Goal: Task Accomplishment & Management: Manage account settings

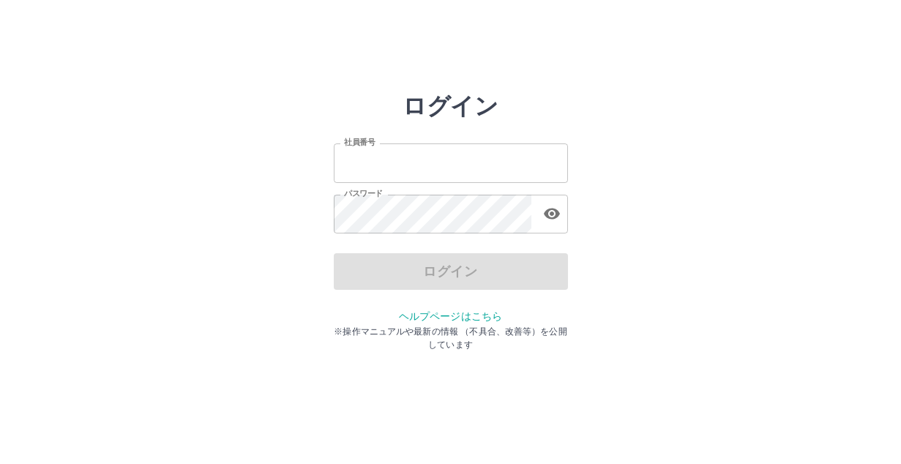
type input "*******"
click at [396, 273] on div "ログイン" at bounding box center [451, 271] width 234 height 37
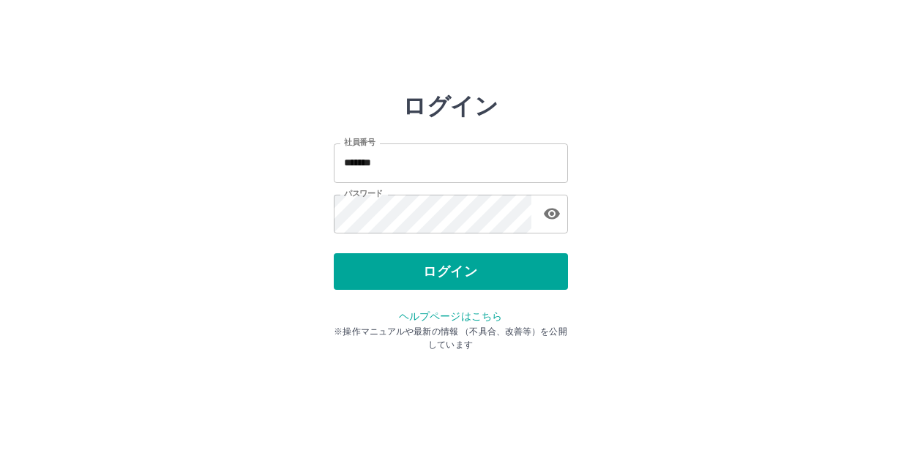
click at [396, 273] on button "ログイン" at bounding box center [451, 271] width 234 height 37
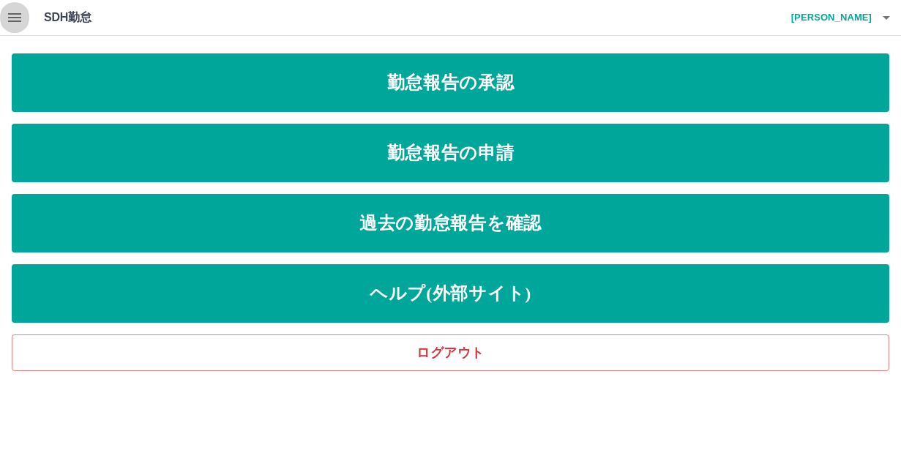
click at [10, 13] on icon "button" at bounding box center [14, 17] width 13 height 9
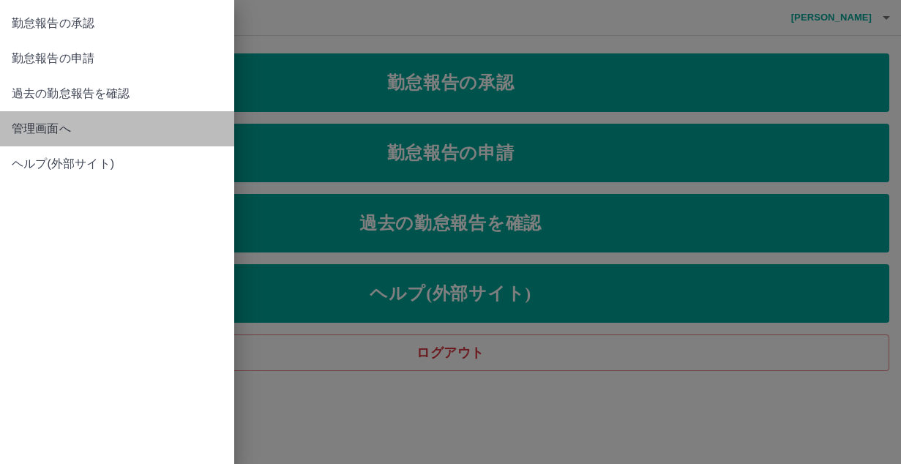
click at [43, 140] on link "管理画面へ" at bounding box center [117, 128] width 234 height 35
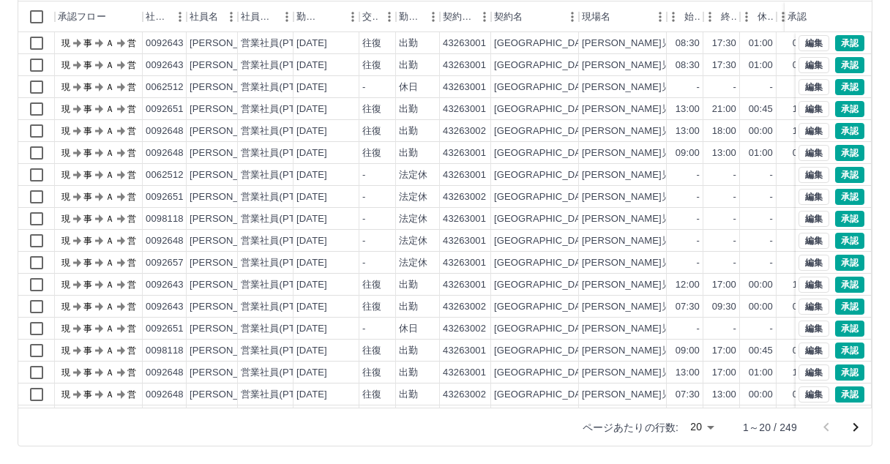
scroll to position [75, 0]
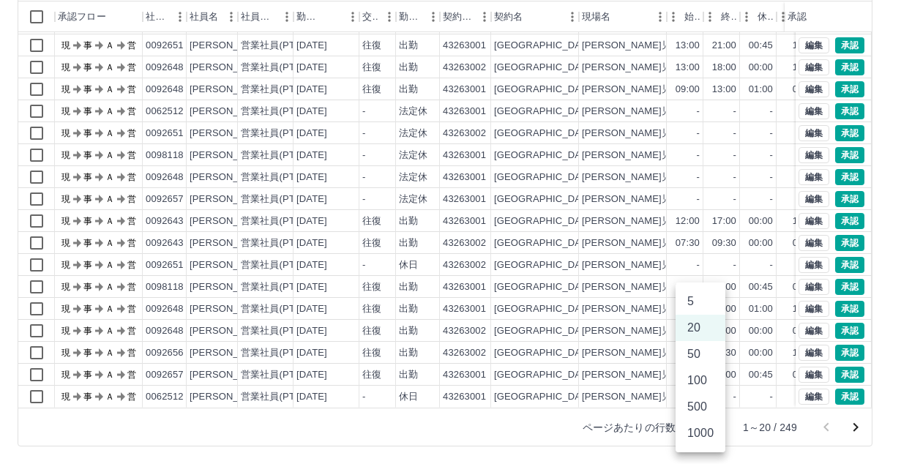
click at [709, 427] on body "SDH勤怠 [PERSON_NAME] 勤務実績承認 前月 [DATE] 次月 今月 月選択 承認モード 削除モード 一括承認 列一覧 0 フィルター 行間隔…" at bounding box center [450, 155] width 901 height 618
click at [695, 409] on li "500" at bounding box center [701, 407] width 50 height 26
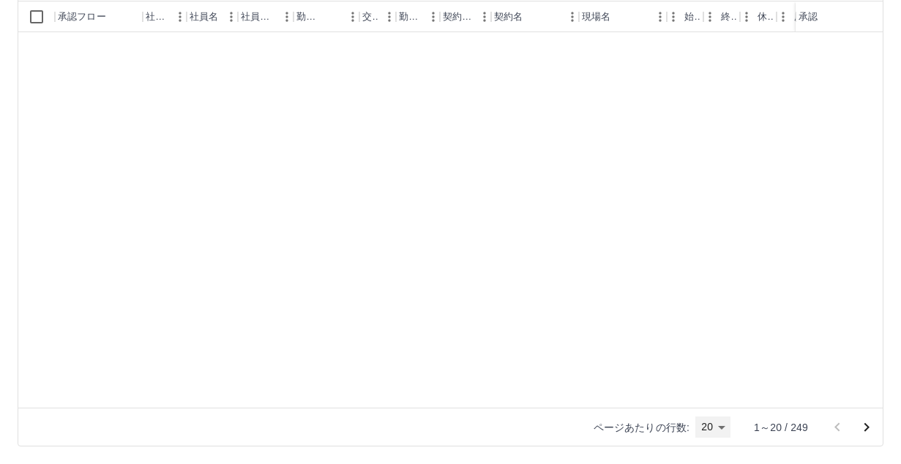
type input "***"
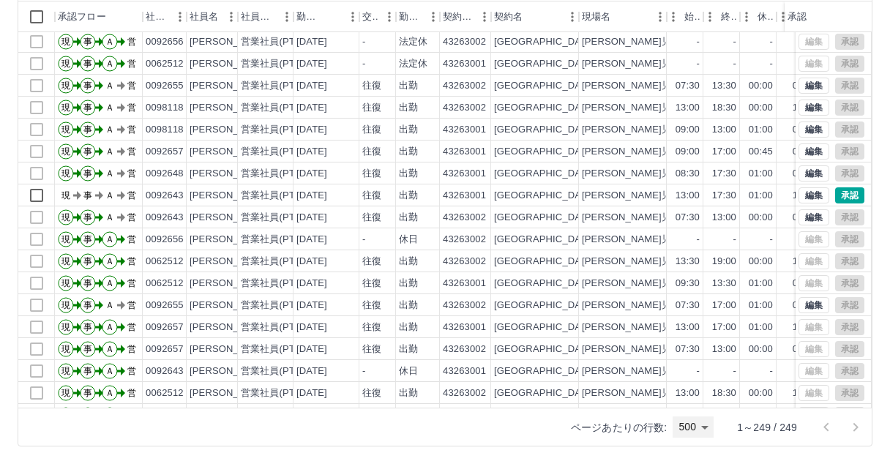
scroll to position [1663, 0]
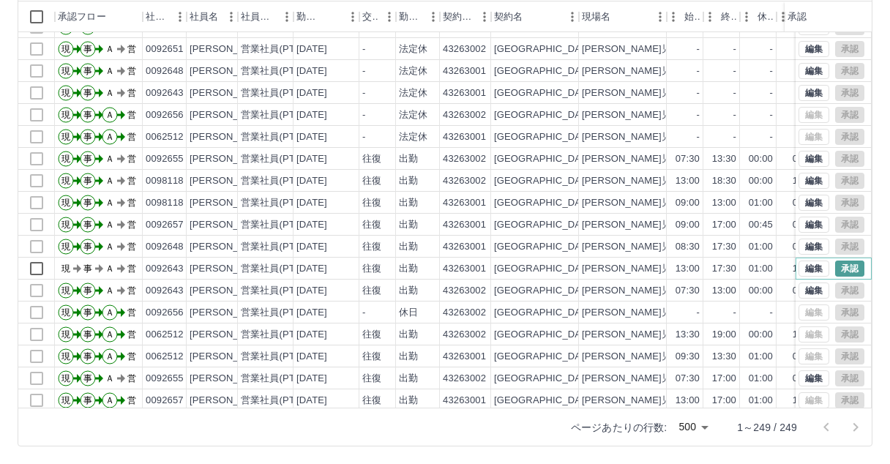
click at [835, 268] on button "承認" at bounding box center [849, 269] width 29 height 16
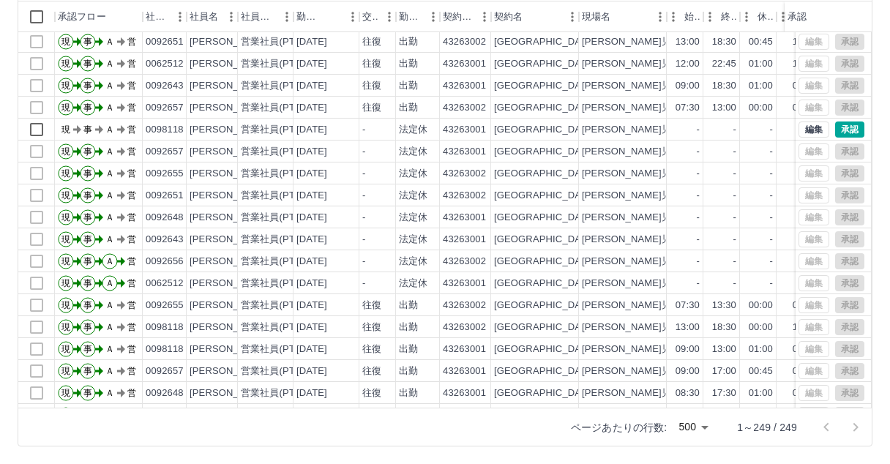
scroll to position [1443, 0]
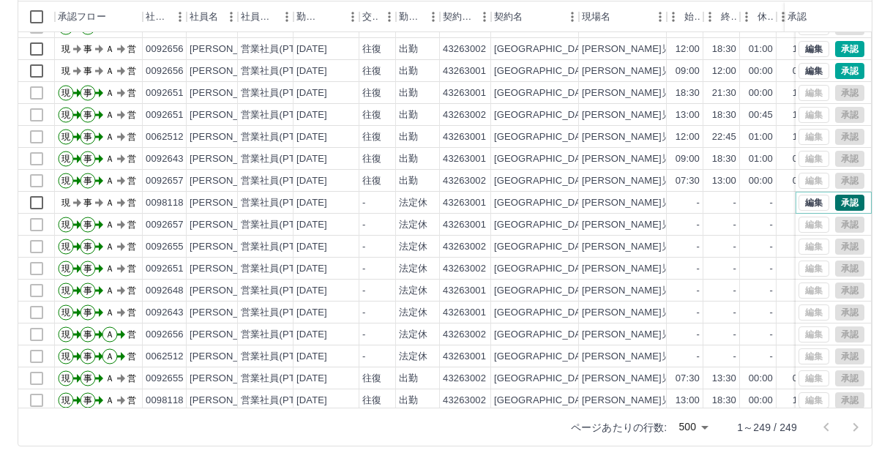
click at [837, 201] on button "承認" at bounding box center [849, 203] width 29 height 16
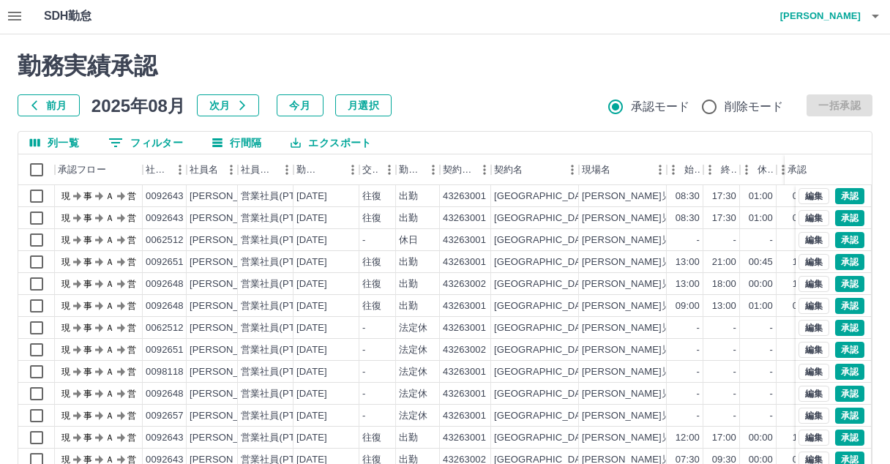
scroll to position [0, 0]
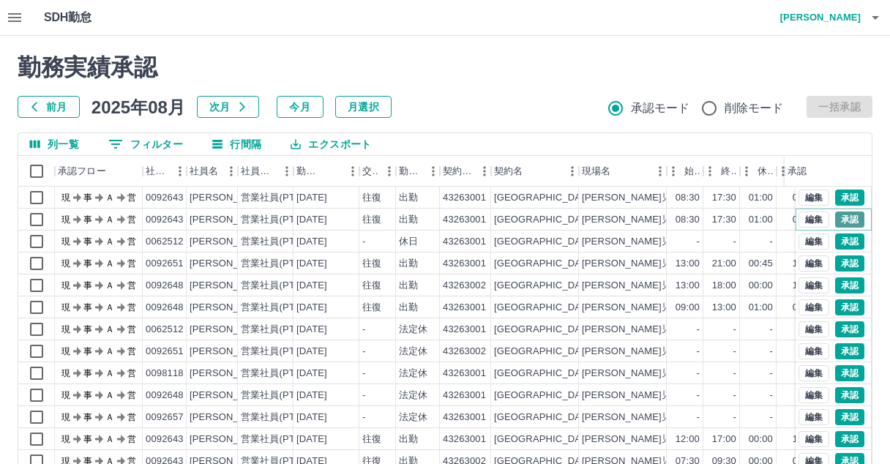
click at [835, 220] on button "承認" at bounding box center [849, 220] width 29 height 16
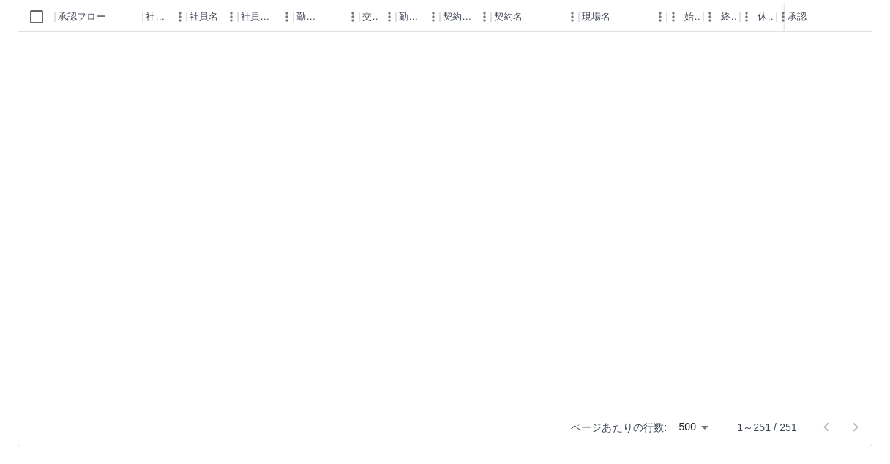
scroll to position [5147, 0]
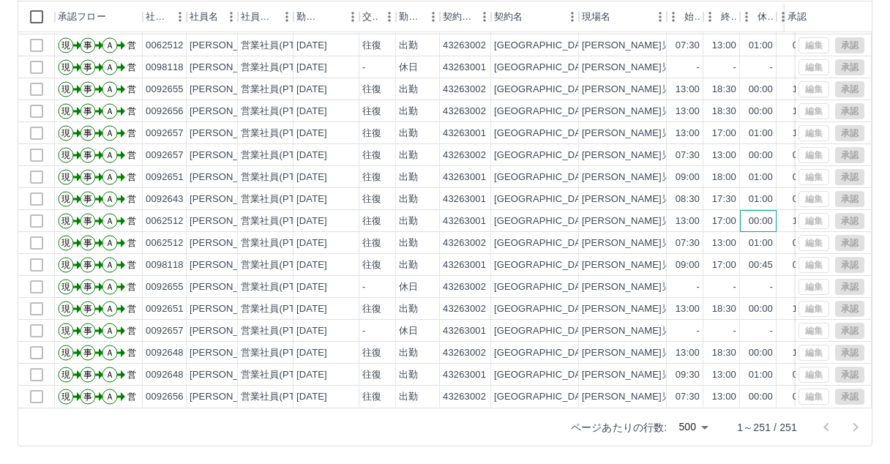
click at [758, 214] on div "00:00" at bounding box center [761, 221] width 24 height 14
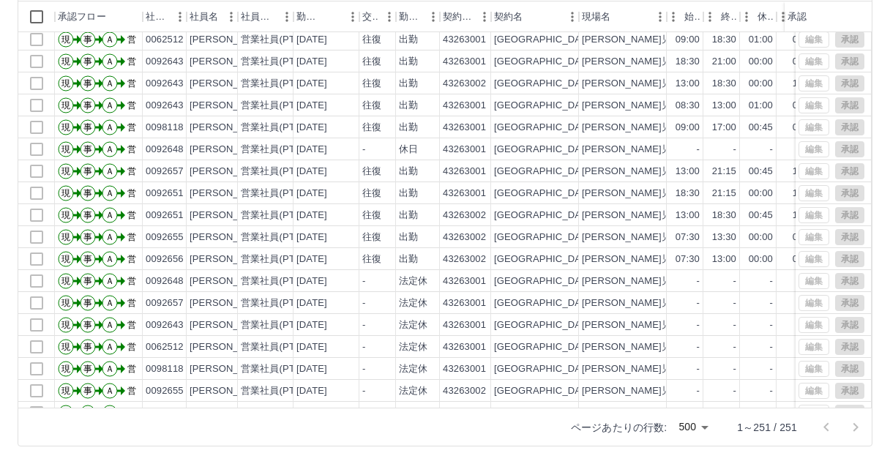
scroll to position [4634, 0]
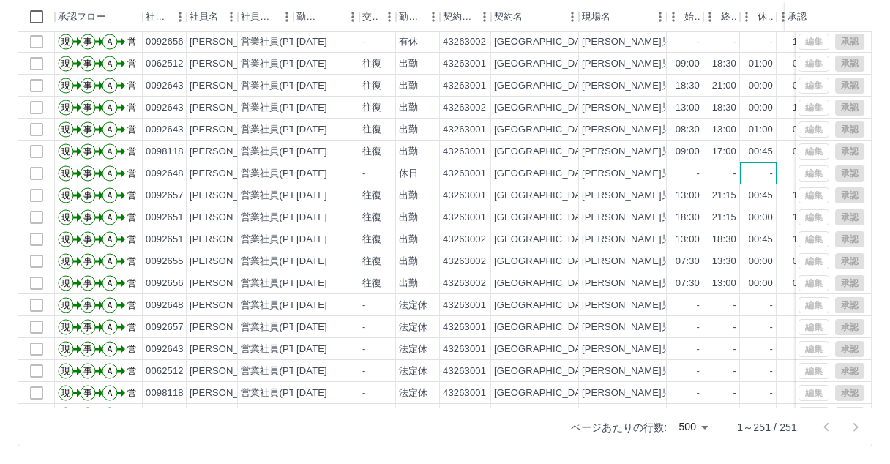
click at [751, 176] on div "-" at bounding box center [758, 173] width 37 height 22
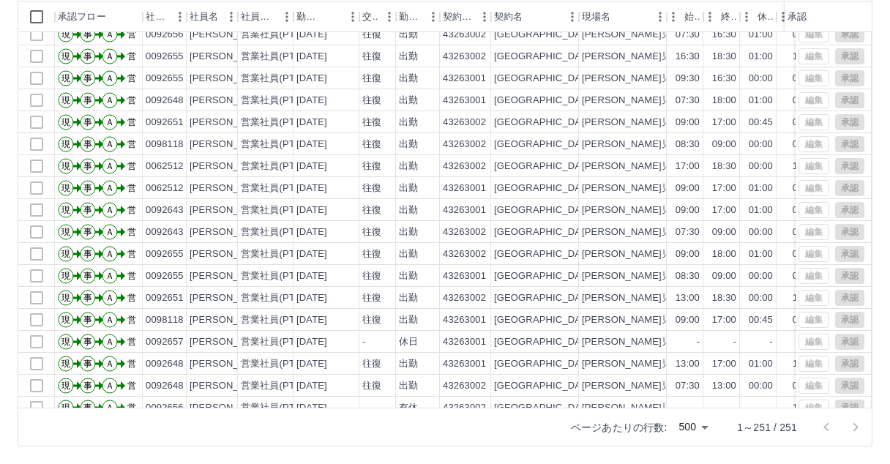
scroll to position [4195, 0]
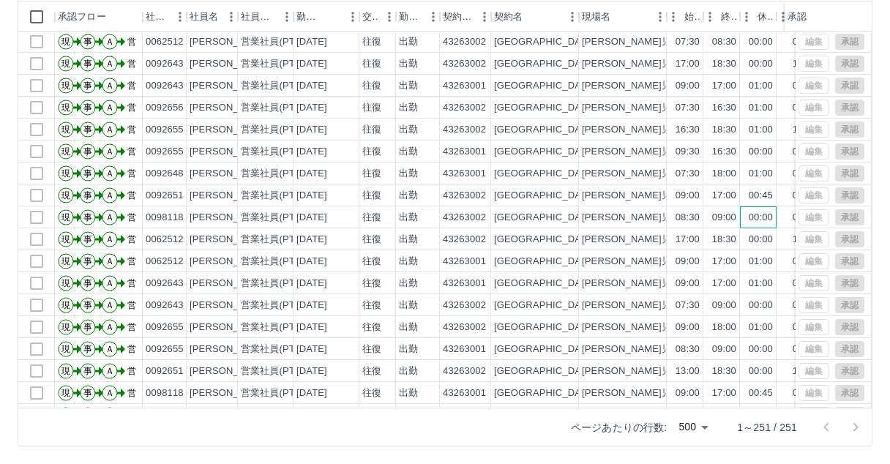
click at [760, 217] on div "00:00" at bounding box center [761, 218] width 24 height 14
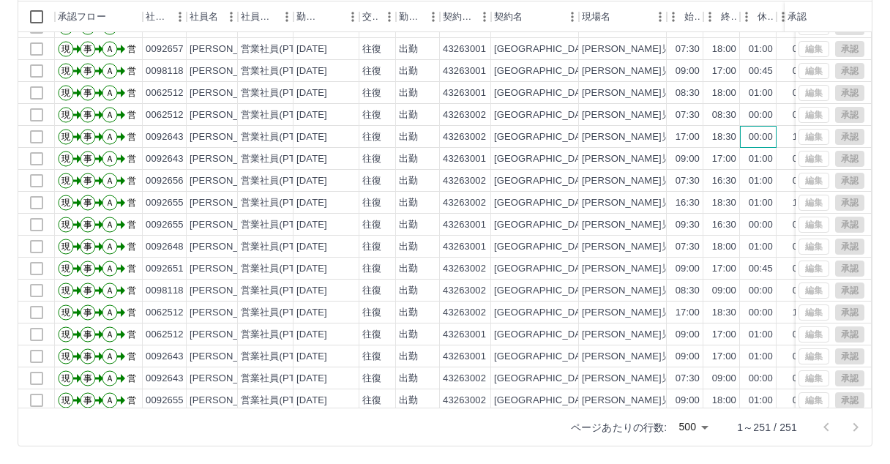
click at [762, 144] on div "00:00" at bounding box center [758, 137] width 37 height 22
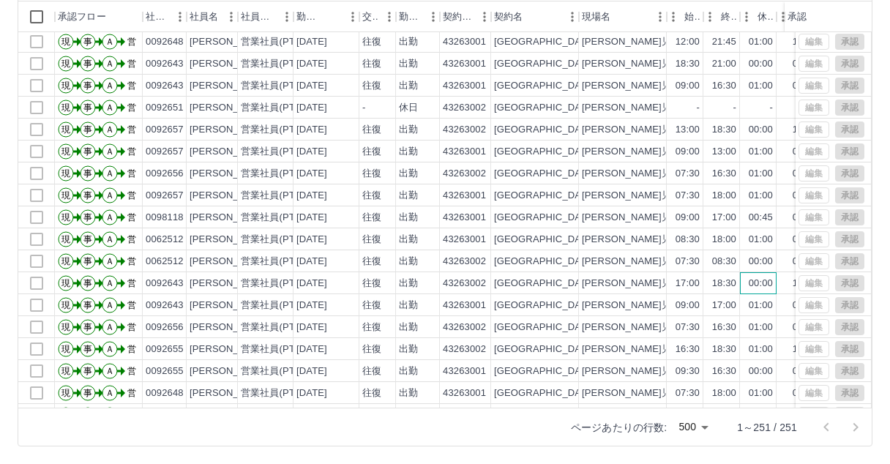
scroll to position [3902, 0]
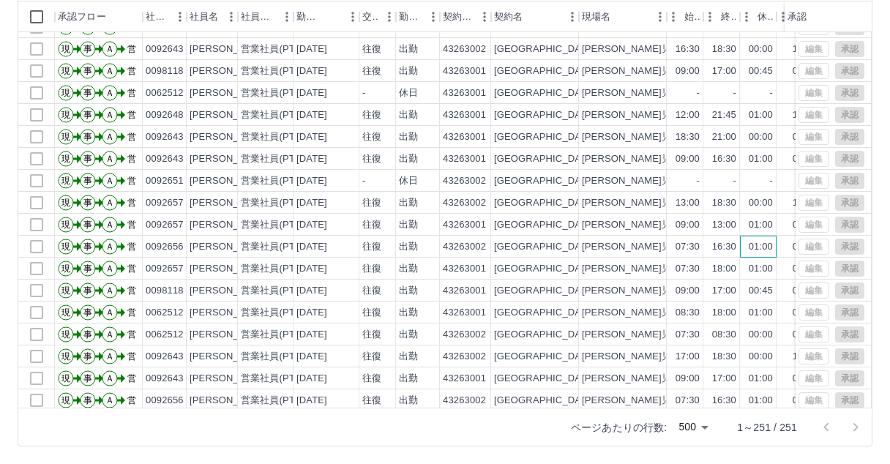
click at [758, 250] on div "01:00" at bounding box center [761, 247] width 24 height 14
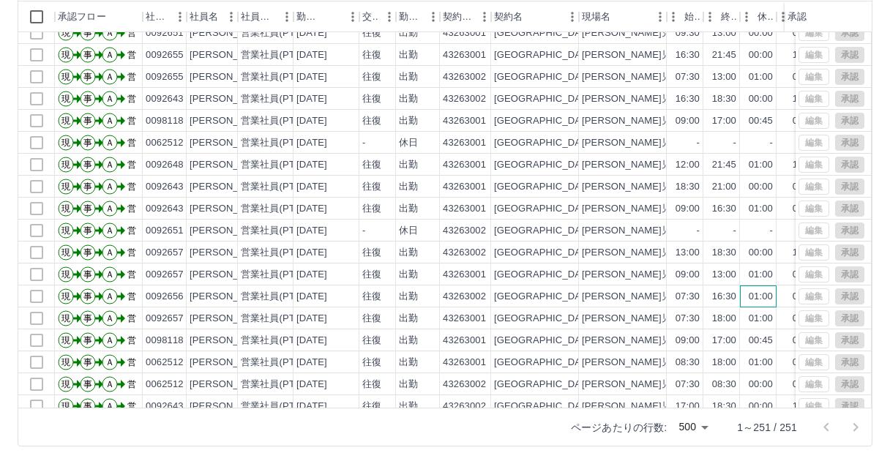
scroll to position [3756, 0]
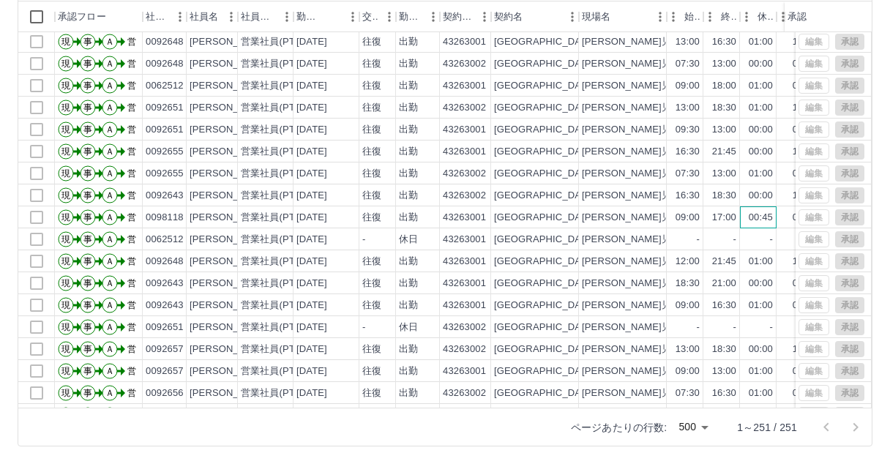
click at [755, 221] on div "00:45" at bounding box center [761, 218] width 24 height 14
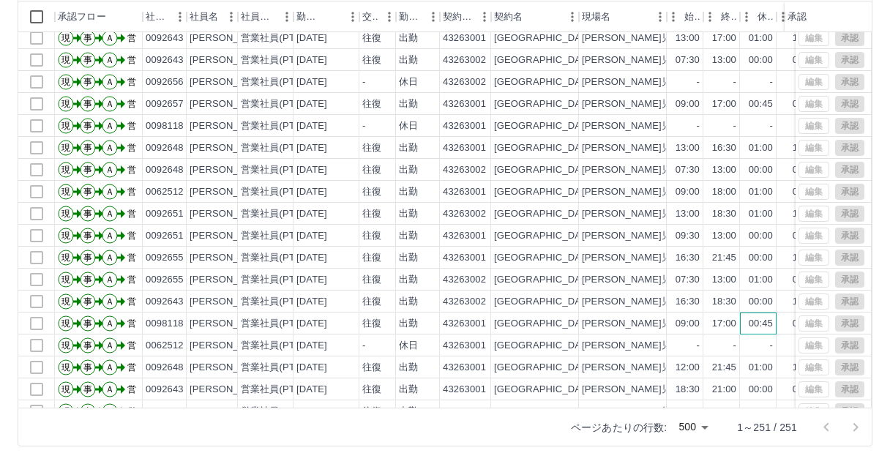
scroll to position [3683, 0]
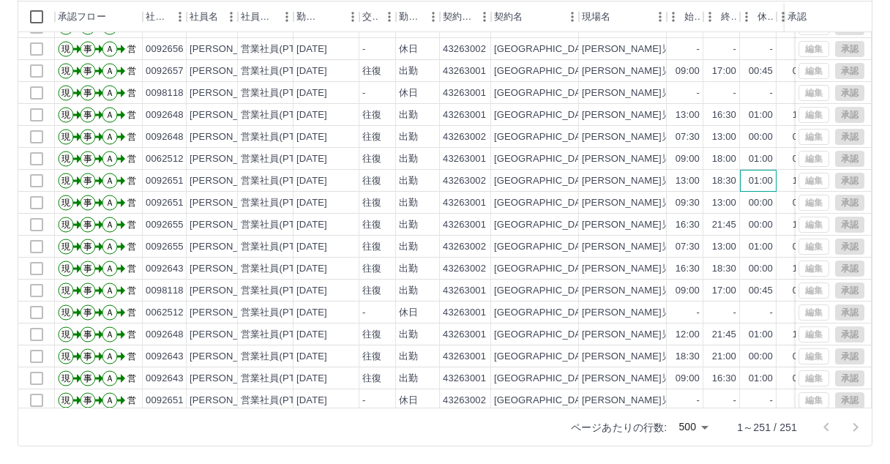
click at [754, 186] on div "01:00" at bounding box center [761, 181] width 24 height 14
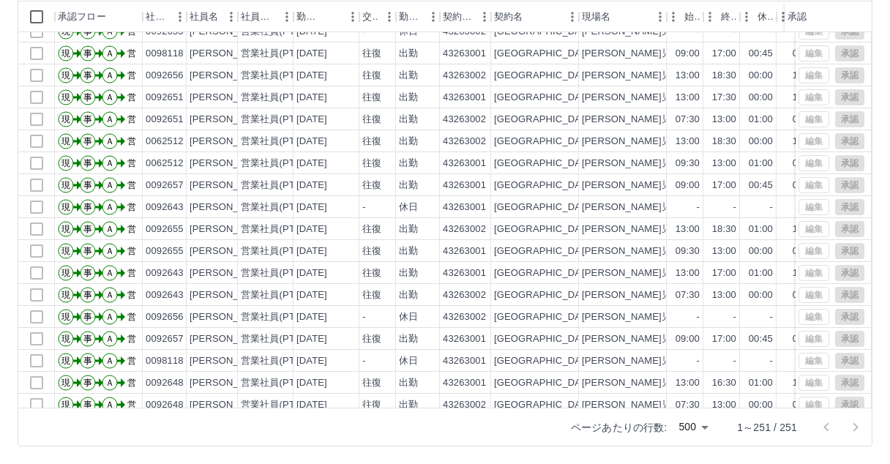
scroll to position [3390, 0]
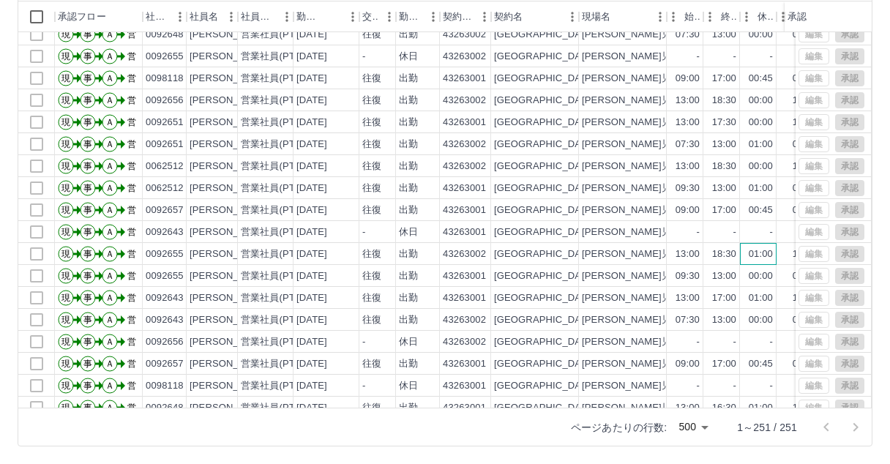
click at [755, 261] on div "01:00" at bounding box center [758, 254] width 37 height 22
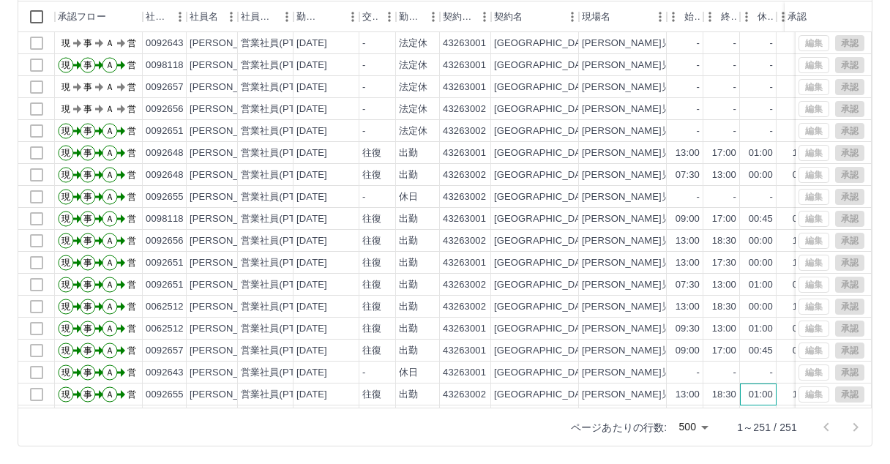
scroll to position [3244, 0]
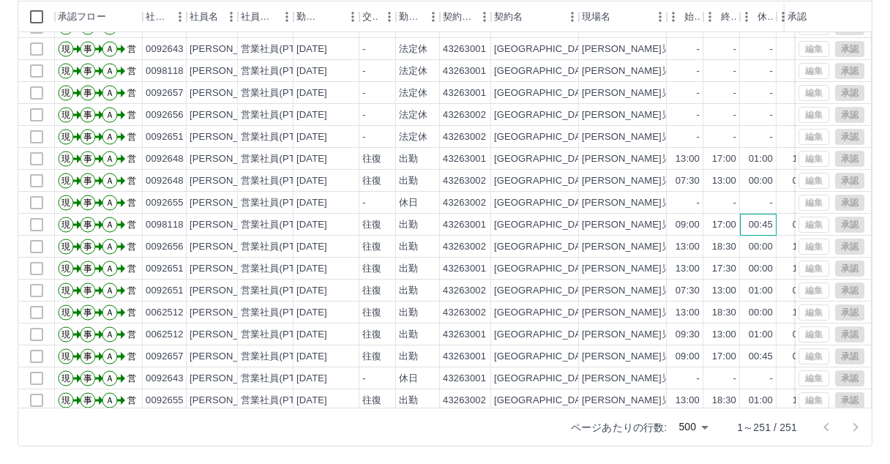
click at [760, 231] on div "00:45" at bounding box center [761, 225] width 24 height 14
click at [760, 222] on div "00:45" at bounding box center [761, 225] width 24 height 14
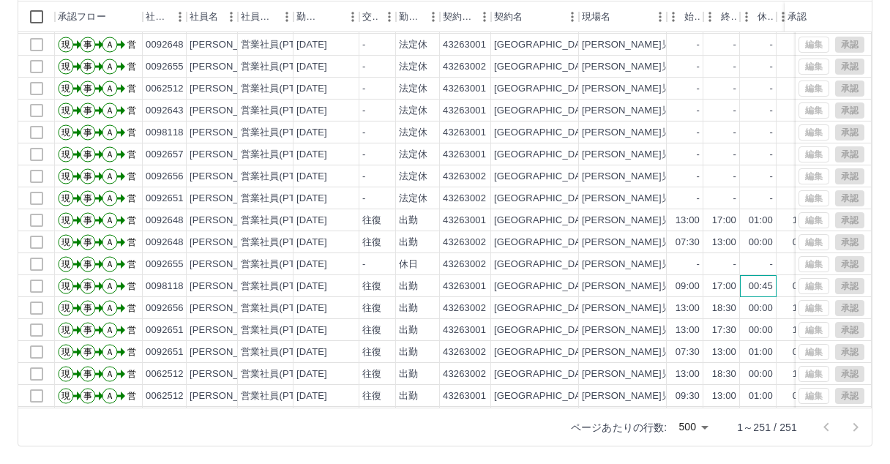
scroll to position [3097, 0]
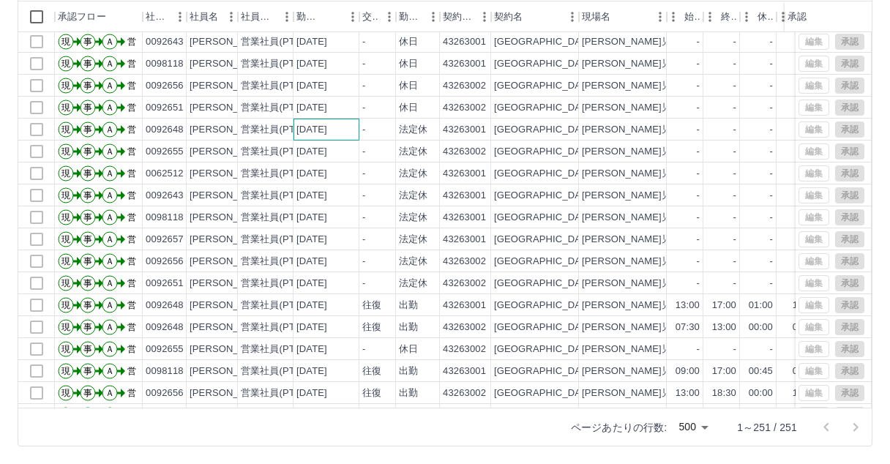
click at [348, 135] on div "[DATE]" at bounding box center [326, 130] width 66 height 22
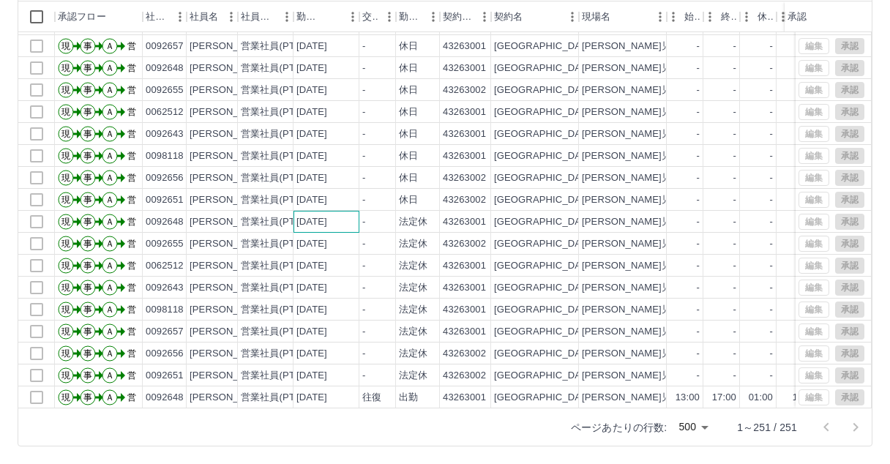
scroll to position [2878, 0]
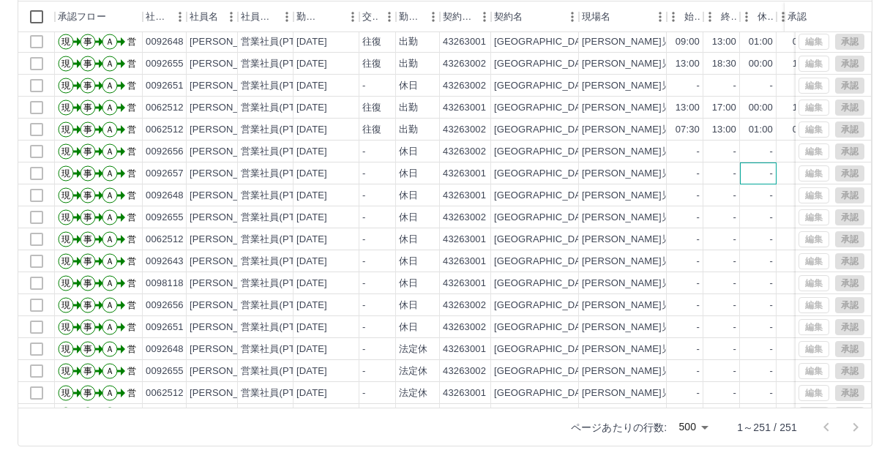
click at [763, 175] on div "-" at bounding box center [758, 173] width 37 height 22
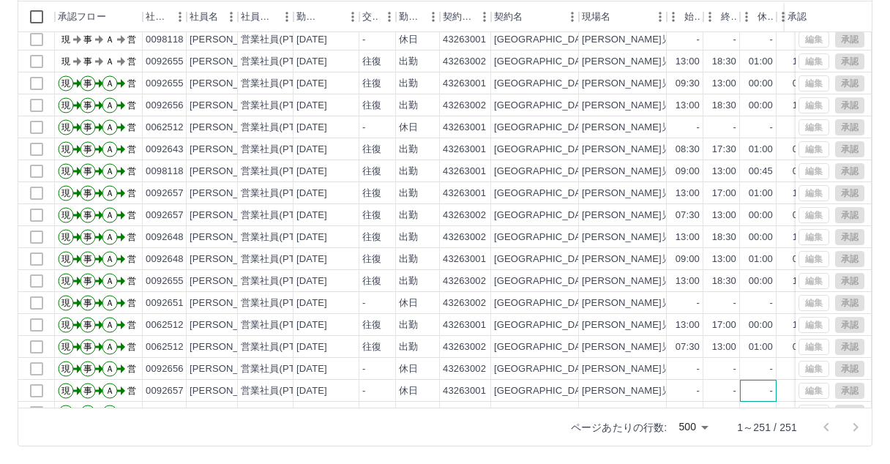
scroll to position [2658, 0]
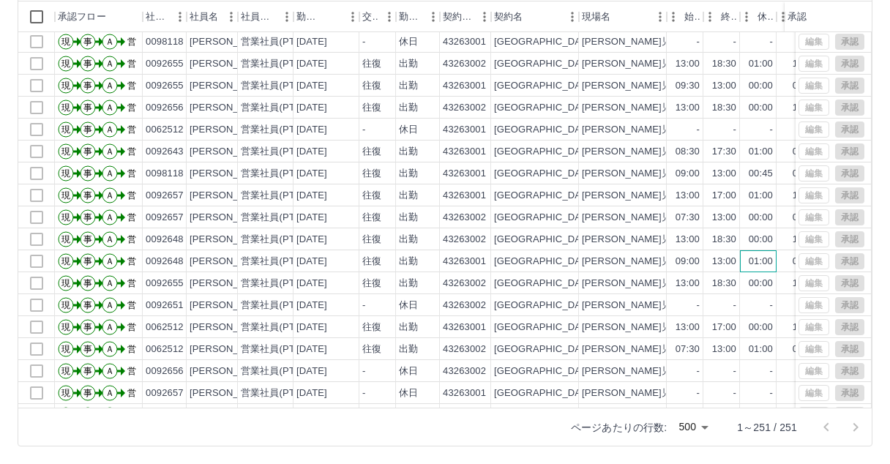
click at [755, 266] on div "01:00" at bounding box center [761, 262] width 24 height 14
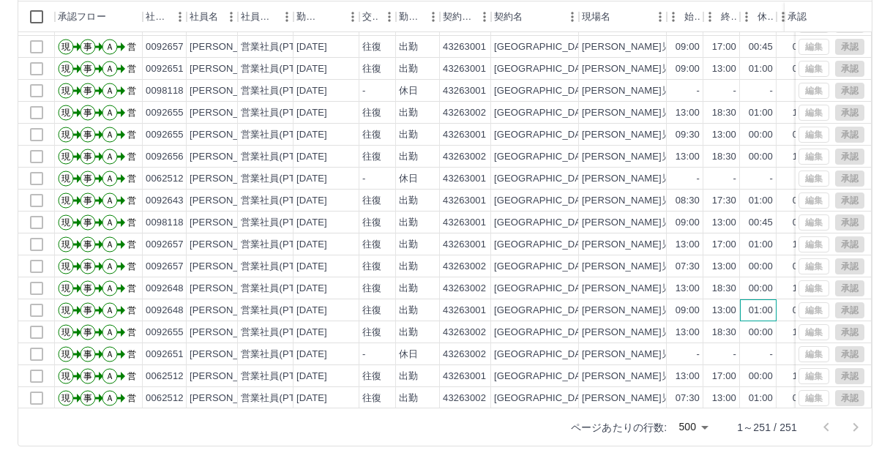
scroll to position [2585, 0]
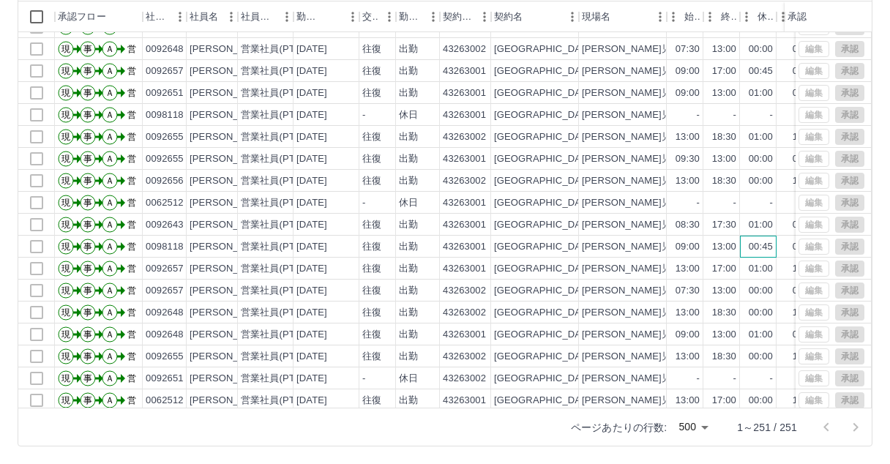
click at [757, 244] on div "00:45" at bounding box center [761, 247] width 24 height 14
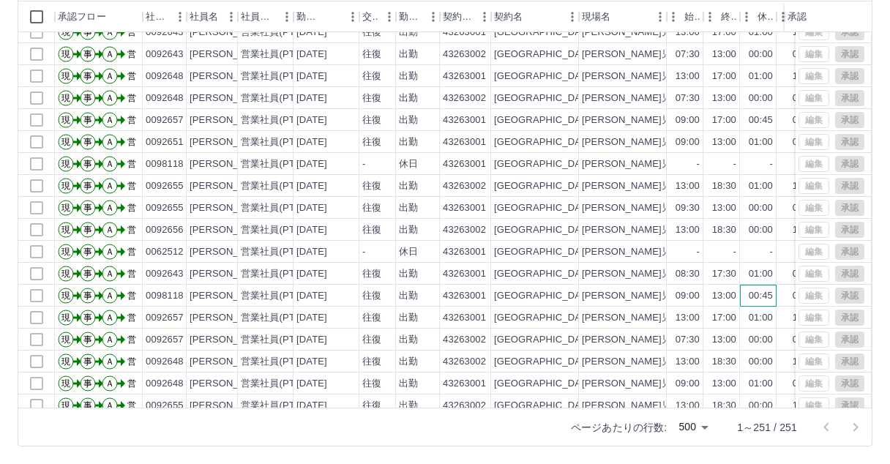
scroll to position [2512, 0]
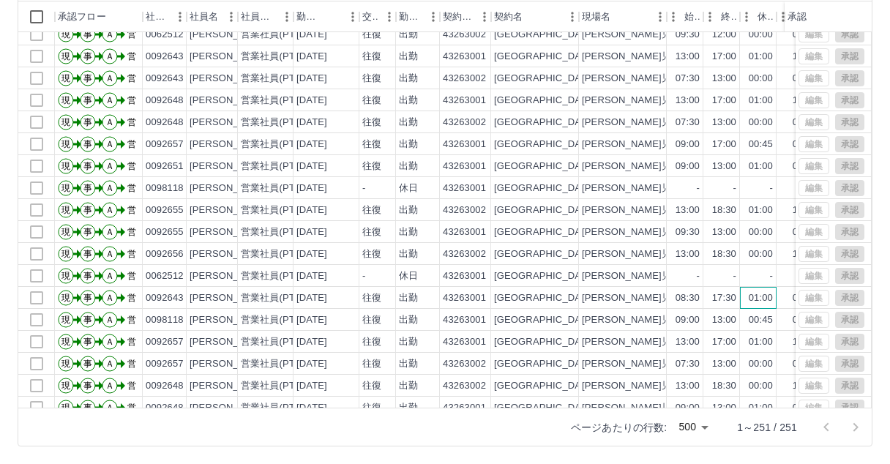
click at [759, 299] on div "01:00" at bounding box center [761, 298] width 24 height 14
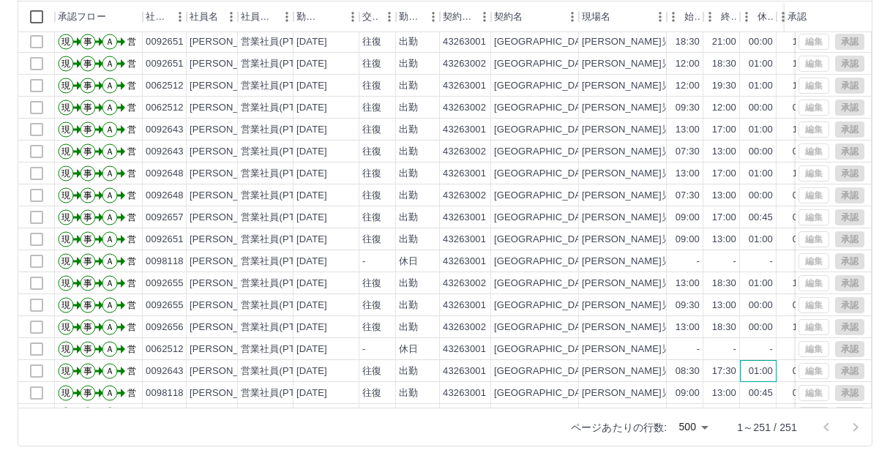
scroll to position [2365, 0]
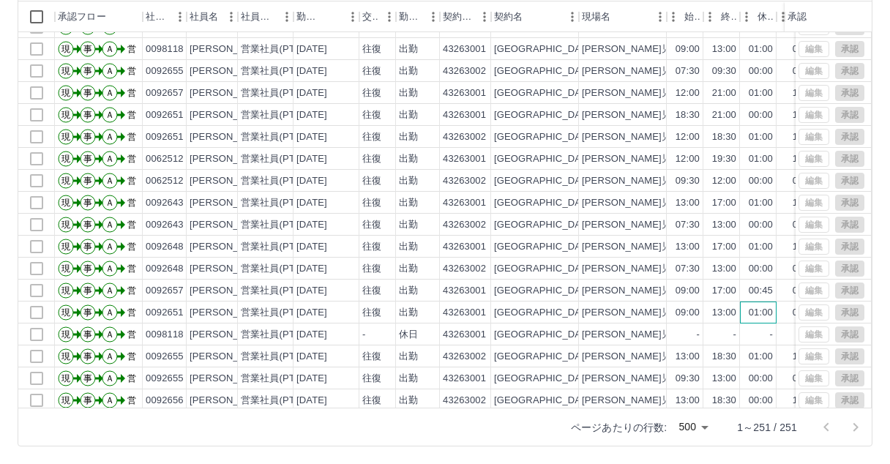
click at [763, 306] on div "01:00" at bounding box center [761, 313] width 24 height 14
click at [757, 225] on div "00:00" at bounding box center [761, 225] width 24 height 14
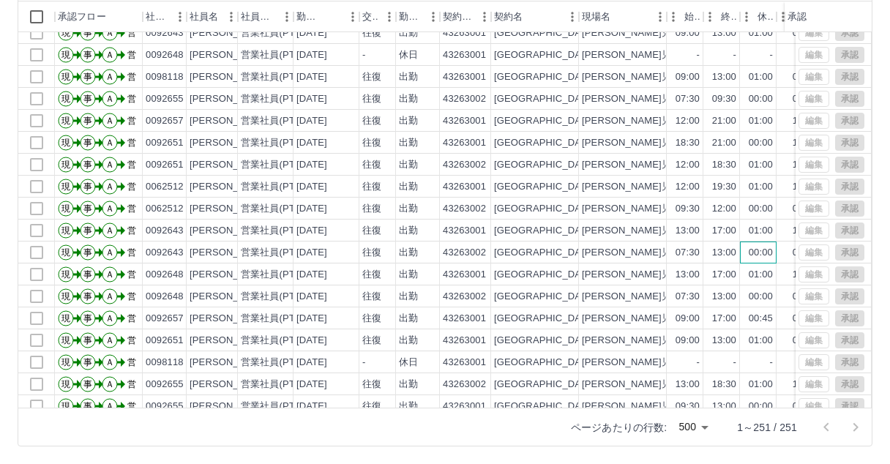
scroll to position [2292, 0]
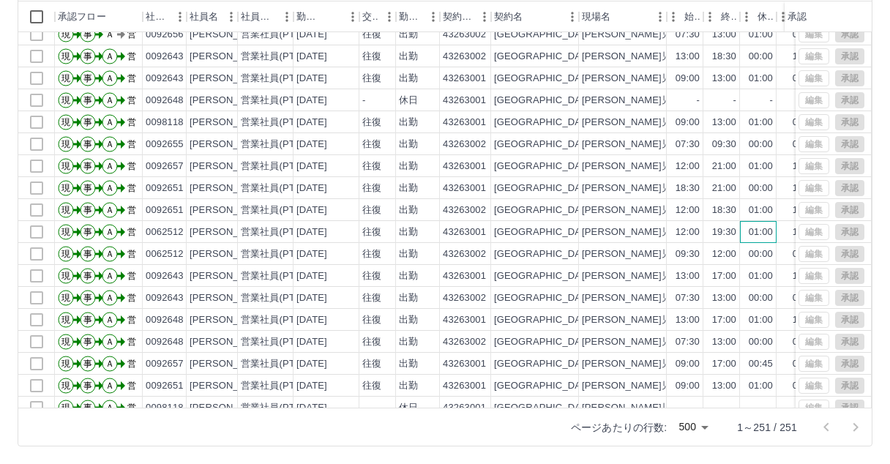
click at [757, 235] on div "01:00" at bounding box center [761, 232] width 24 height 14
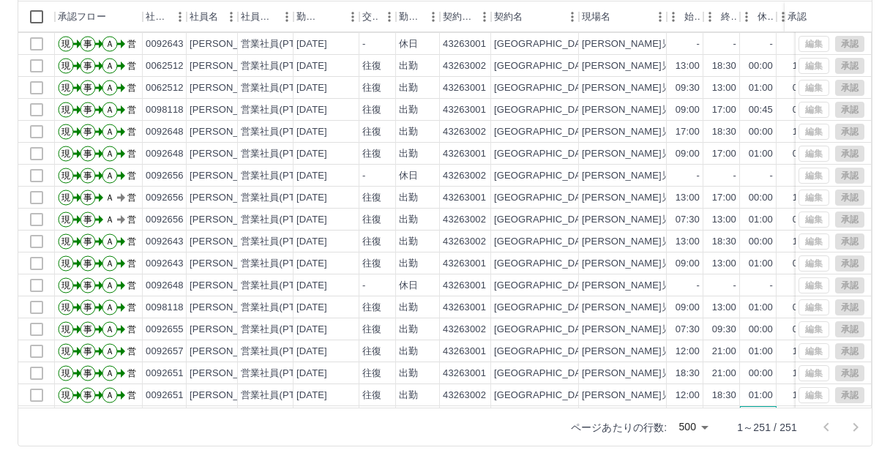
scroll to position [2073, 0]
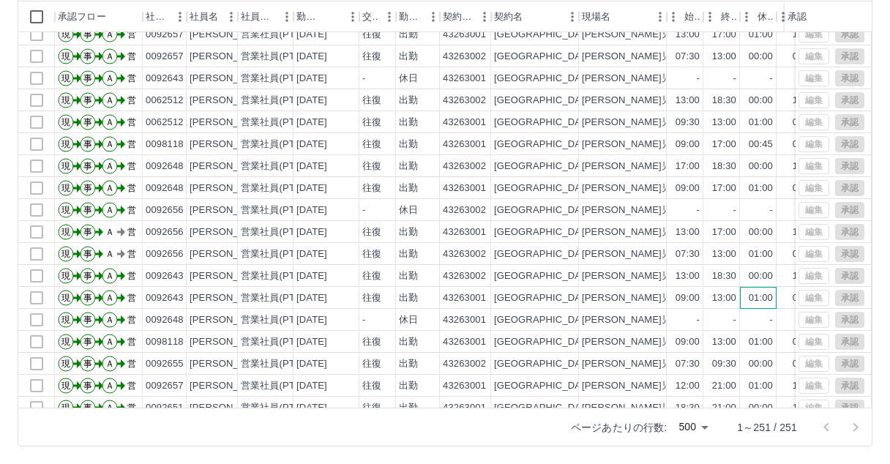
click at [757, 302] on div "01:00" at bounding box center [761, 298] width 24 height 14
click at [753, 237] on div "00:00" at bounding box center [761, 232] width 24 height 14
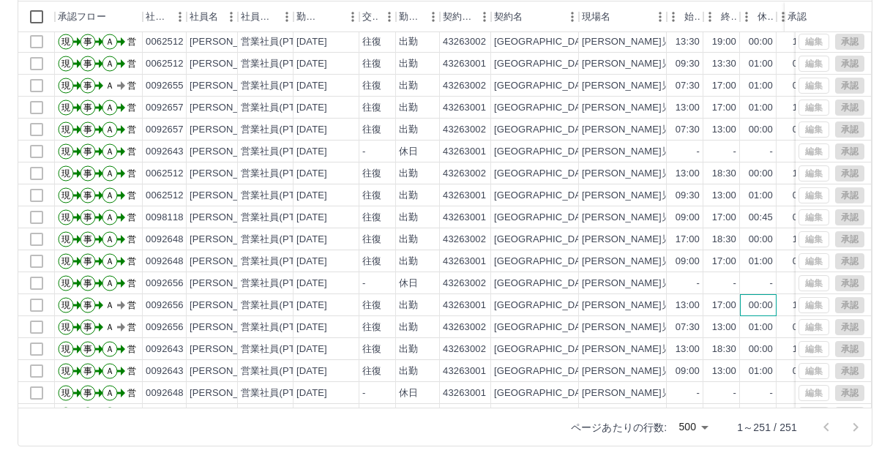
scroll to position [1926, 0]
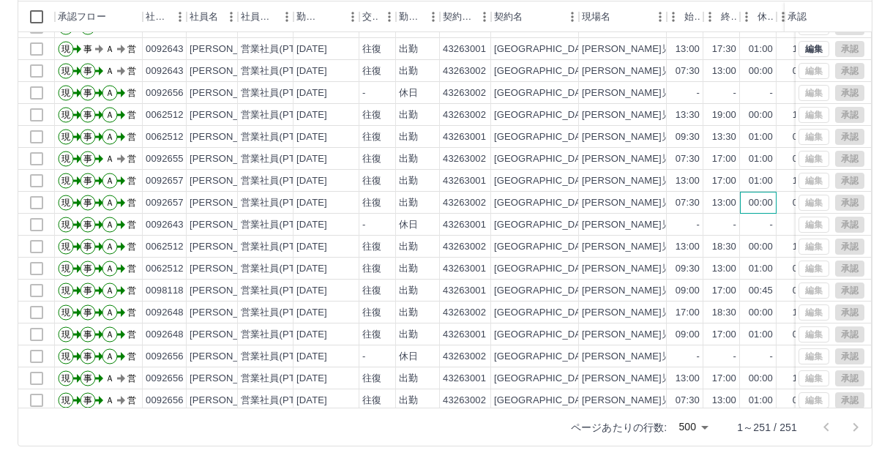
click at [758, 206] on div "00:00" at bounding box center [761, 203] width 24 height 14
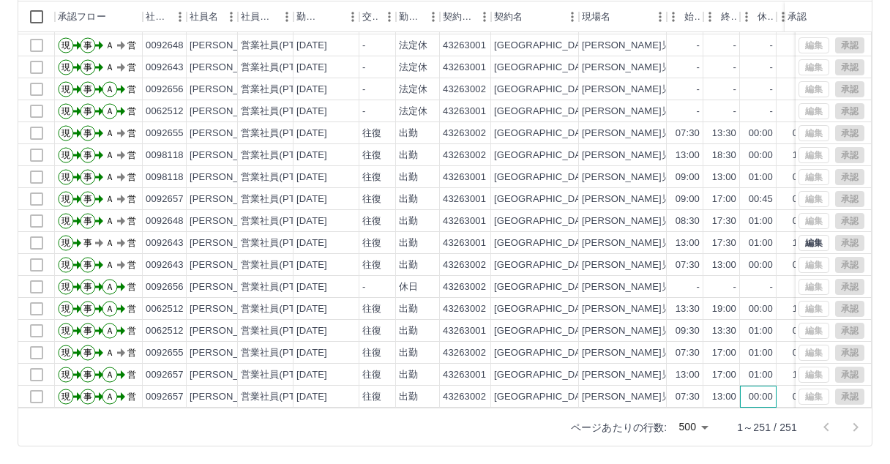
scroll to position [1707, 0]
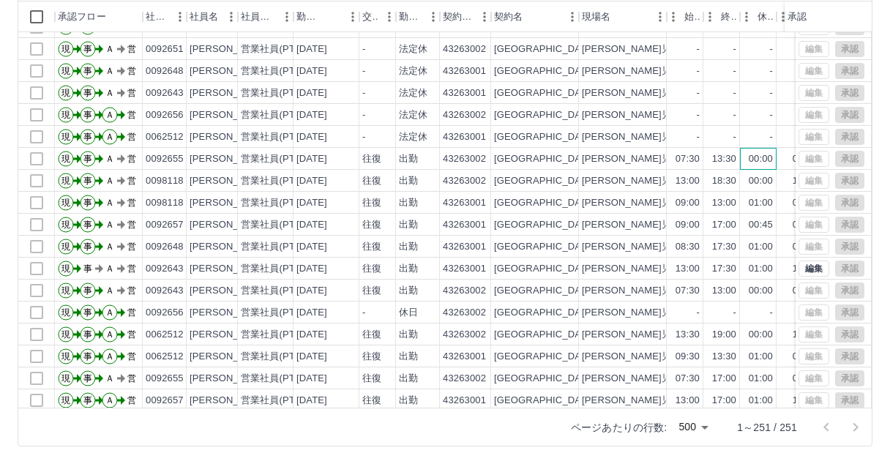
click at [758, 162] on div "00:00" at bounding box center [761, 159] width 24 height 14
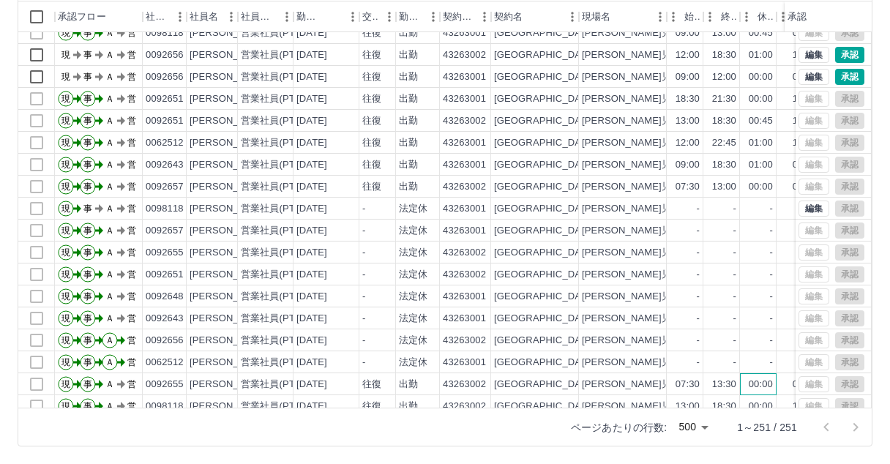
scroll to position [1487, 0]
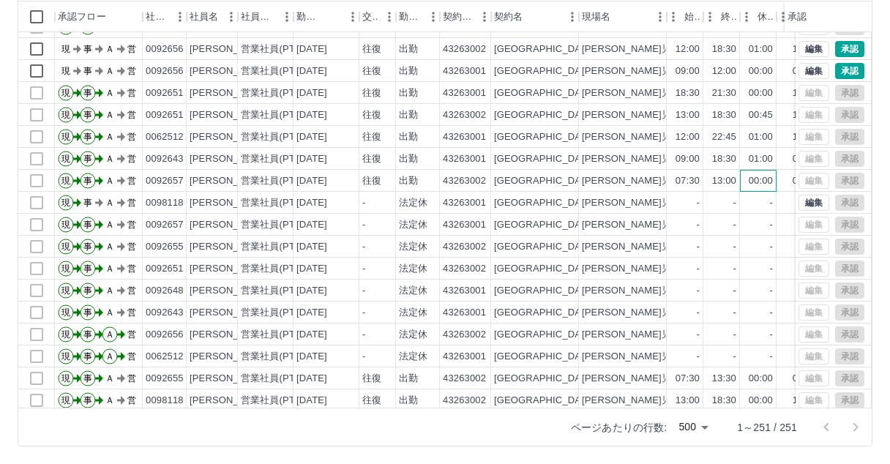
click at [755, 182] on div "00:00" at bounding box center [761, 181] width 24 height 14
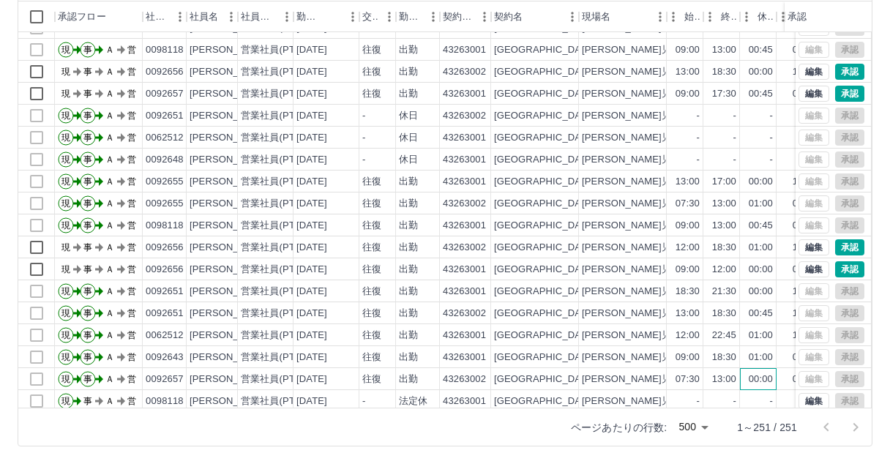
scroll to position [1268, 0]
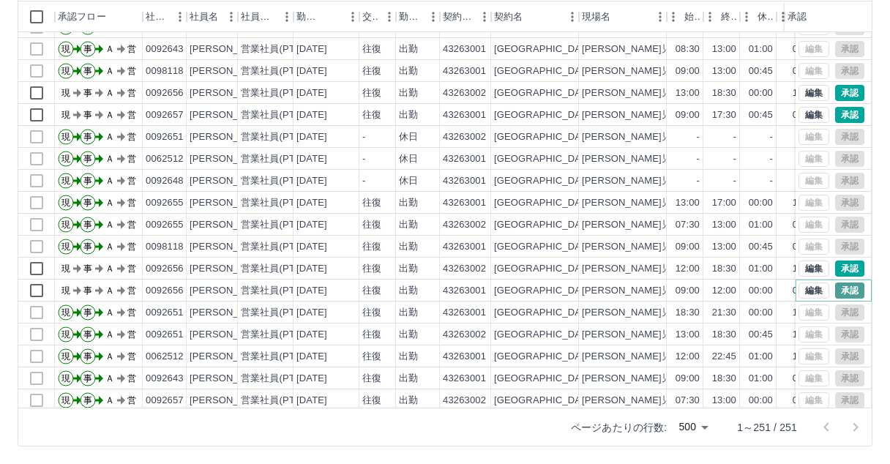
click at [835, 293] on button "承認" at bounding box center [849, 291] width 29 height 16
click at [835, 270] on button "承認" at bounding box center [849, 269] width 29 height 16
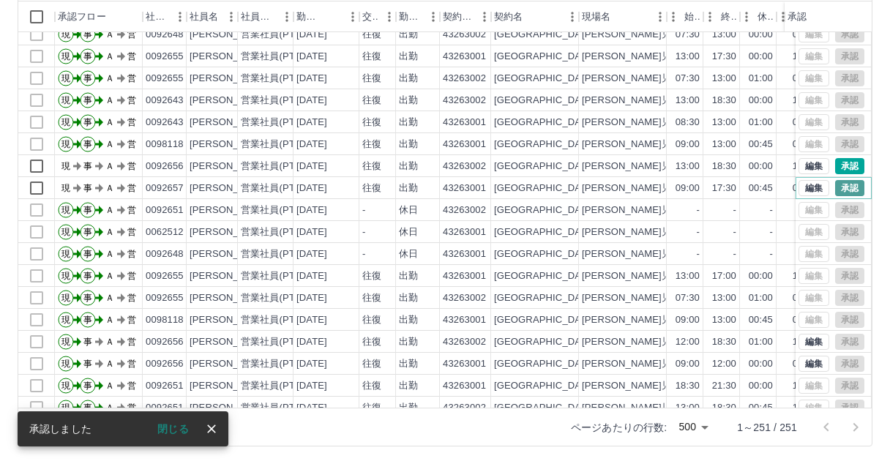
click at [835, 191] on button "承認" at bounding box center [849, 188] width 29 height 16
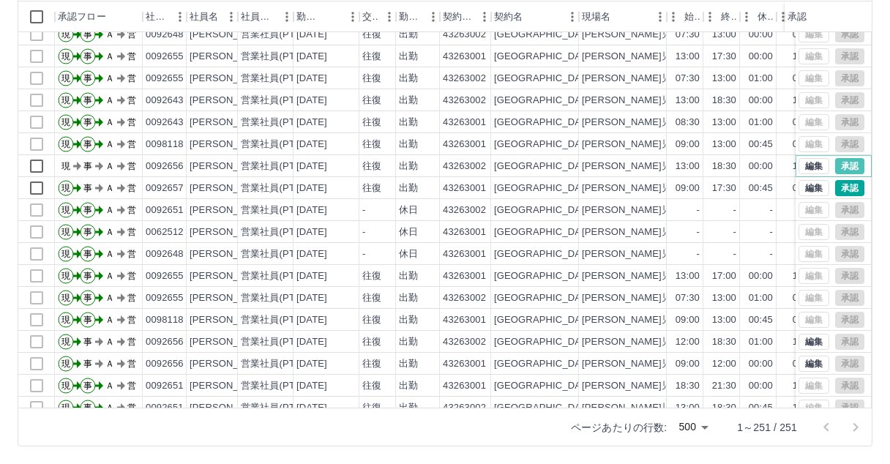
click at [835, 170] on button "承認" at bounding box center [849, 166] width 29 height 16
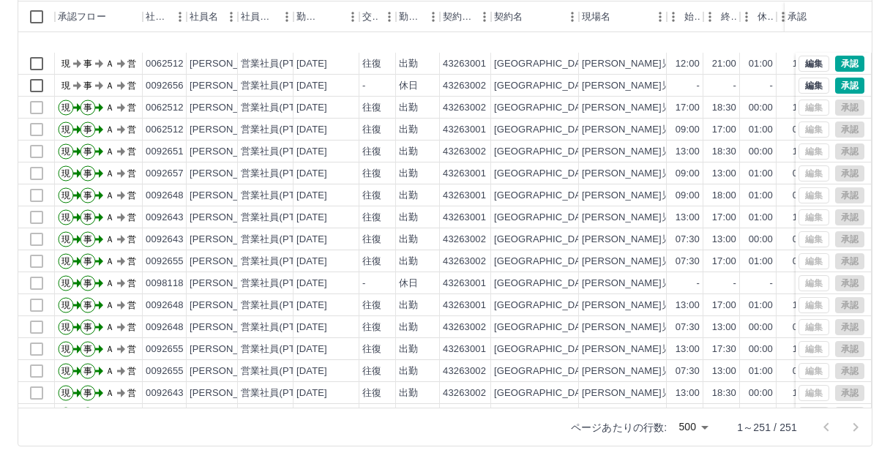
scroll to position [1048, 0]
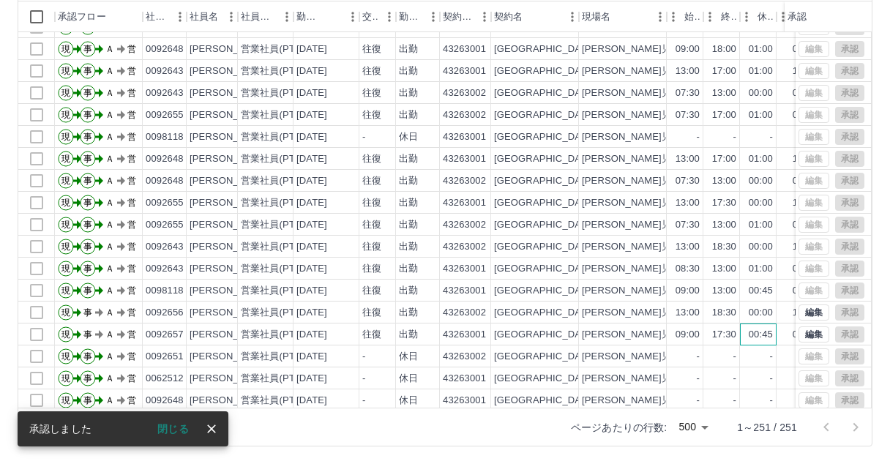
click at [753, 337] on div "00:45" at bounding box center [761, 335] width 24 height 14
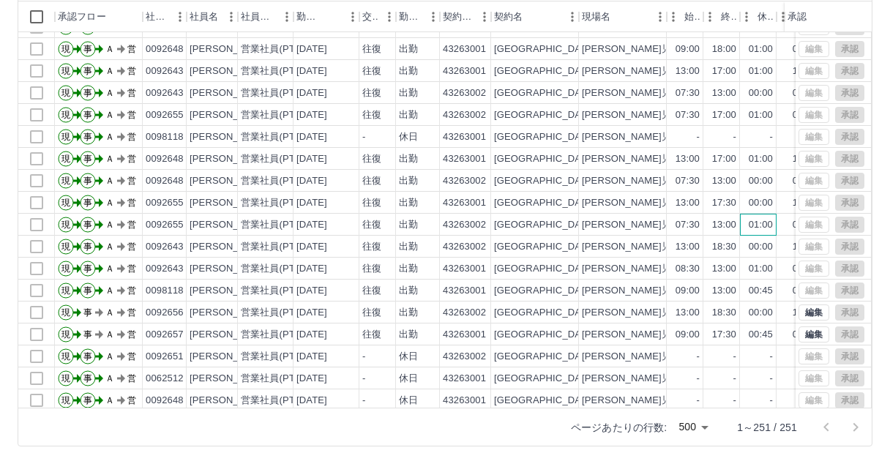
click at [755, 228] on div "01:00" at bounding box center [761, 225] width 24 height 14
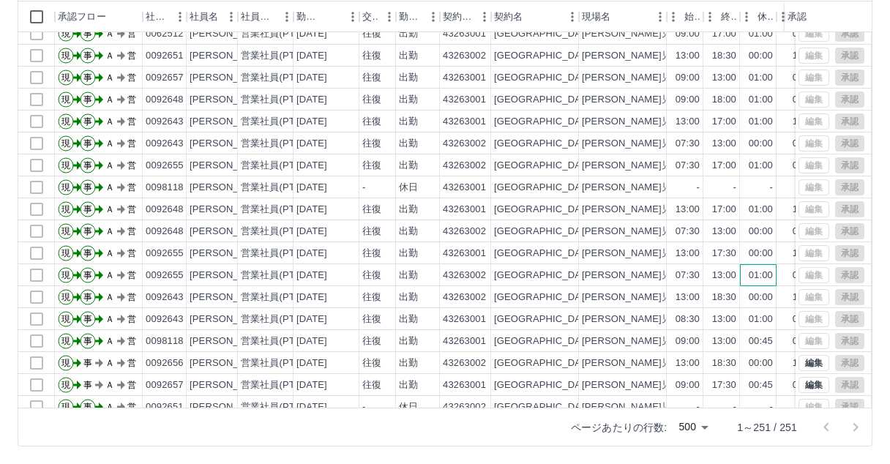
scroll to position [975, 0]
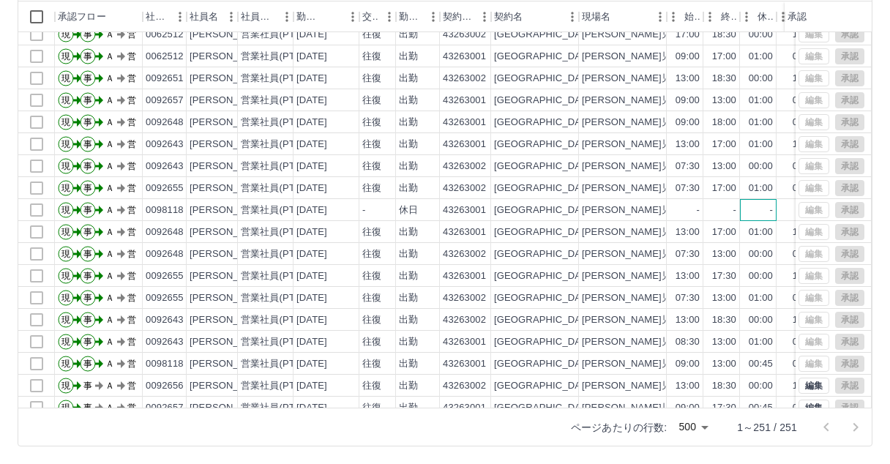
click at [753, 210] on div "-" at bounding box center [758, 210] width 37 height 22
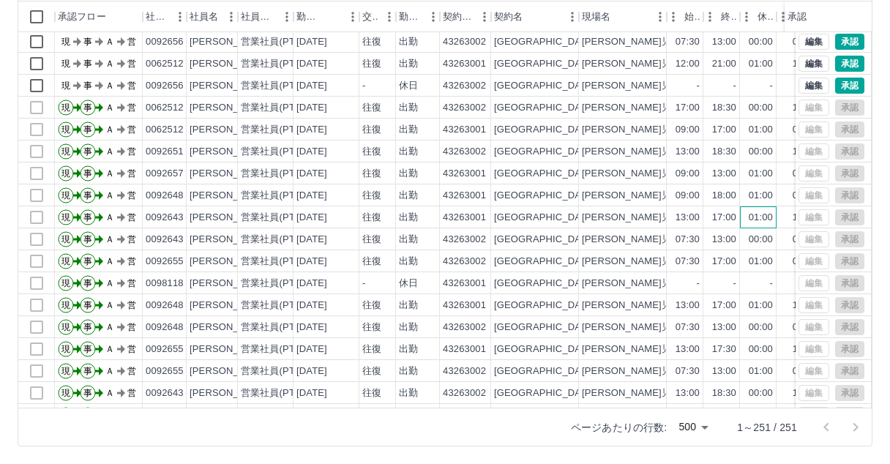
click at [769, 222] on div "01:00" at bounding box center [761, 218] width 24 height 14
click at [753, 160] on div "00:00" at bounding box center [758, 152] width 37 height 22
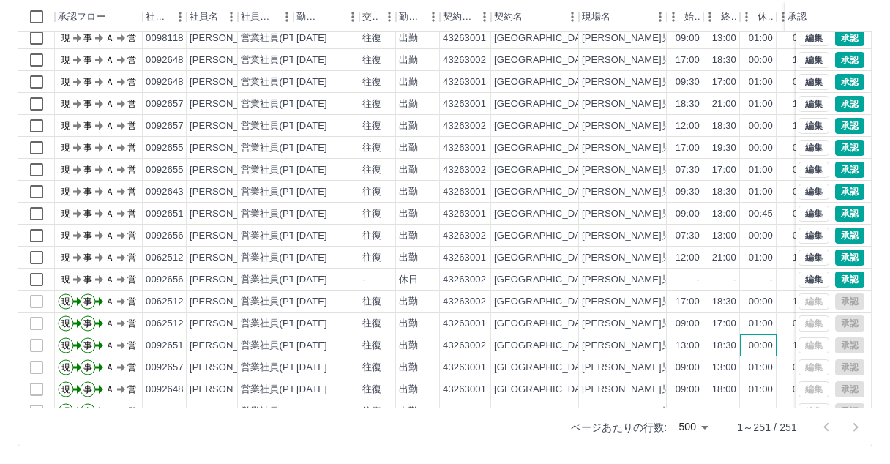
scroll to position [682, 0]
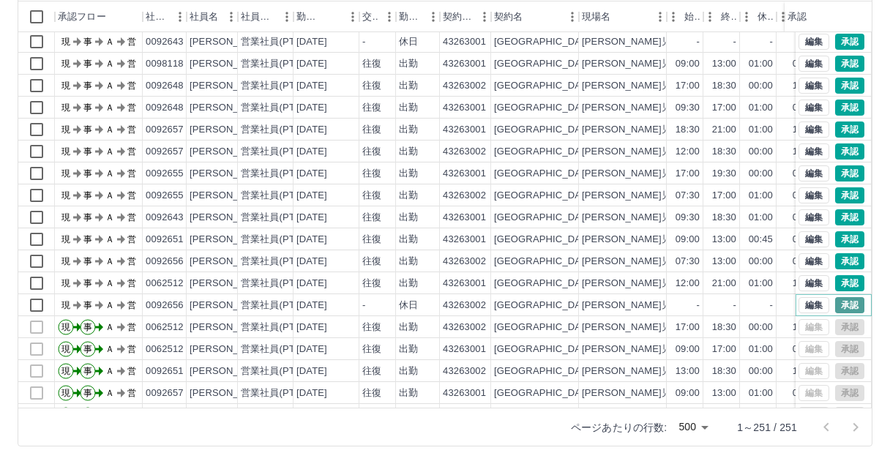
click at [838, 309] on button "承認" at bounding box center [849, 305] width 29 height 16
click at [835, 282] on button "承認" at bounding box center [849, 283] width 29 height 16
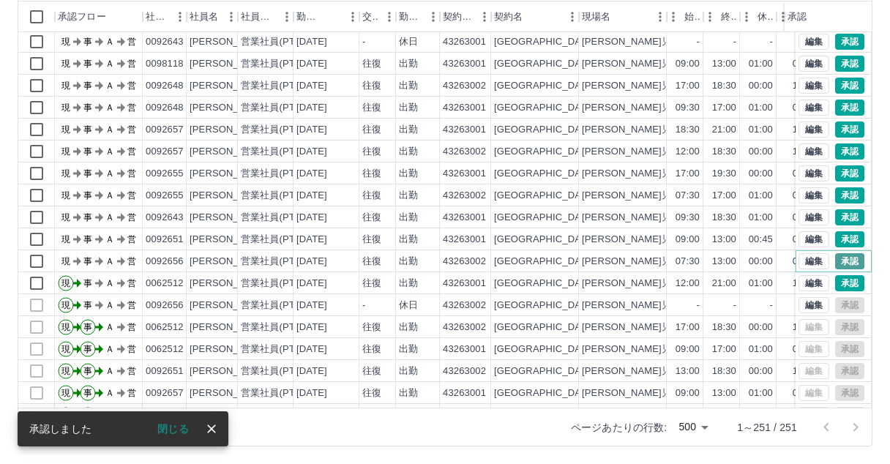
click at [839, 263] on button "承認" at bounding box center [849, 261] width 29 height 16
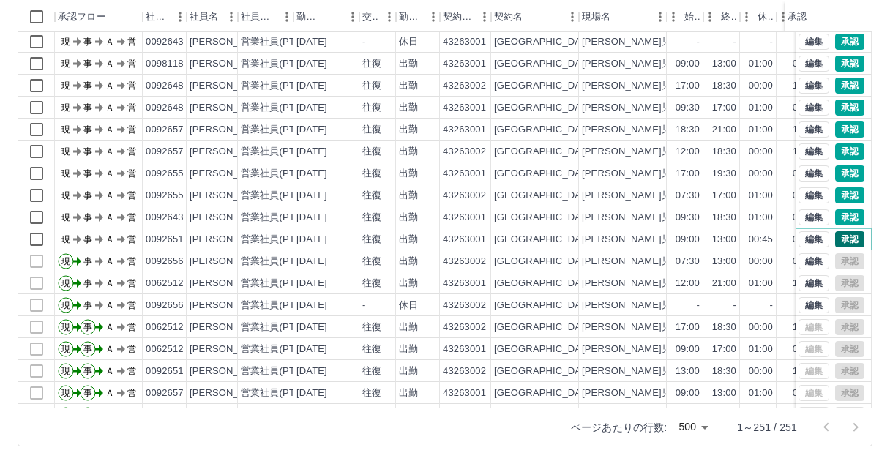
click at [847, 239] on button "承認" at bounding box center [849, 239] width 29 height 16
click at [845, 220] on button "承認" at bounding box center [849, 217] width 29 height 16
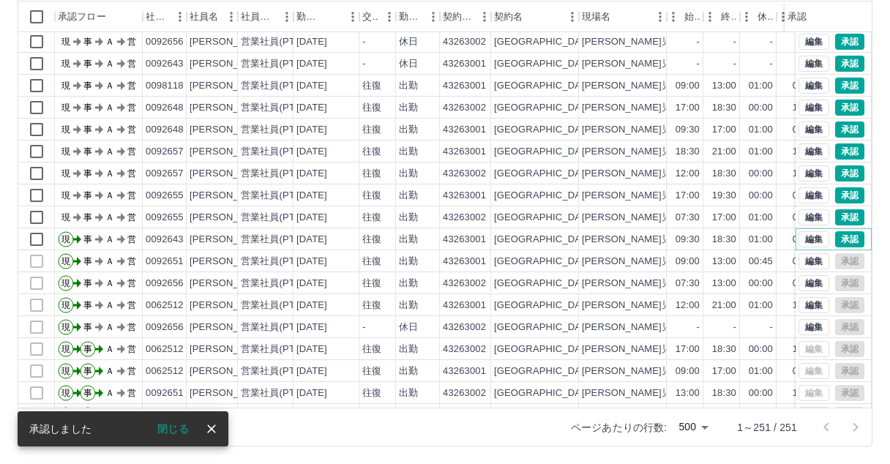
scroll to position [704, 0]
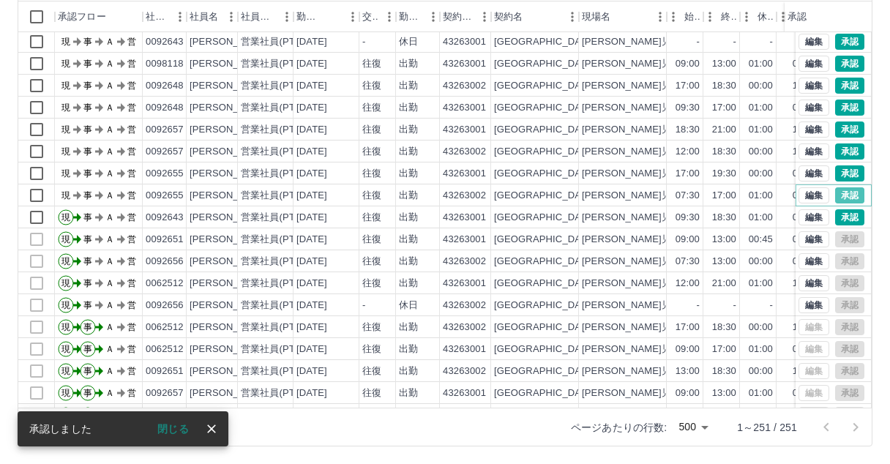
click at [837, 195] on button "承認" at bounding box center [849, 195] width 29 height 16
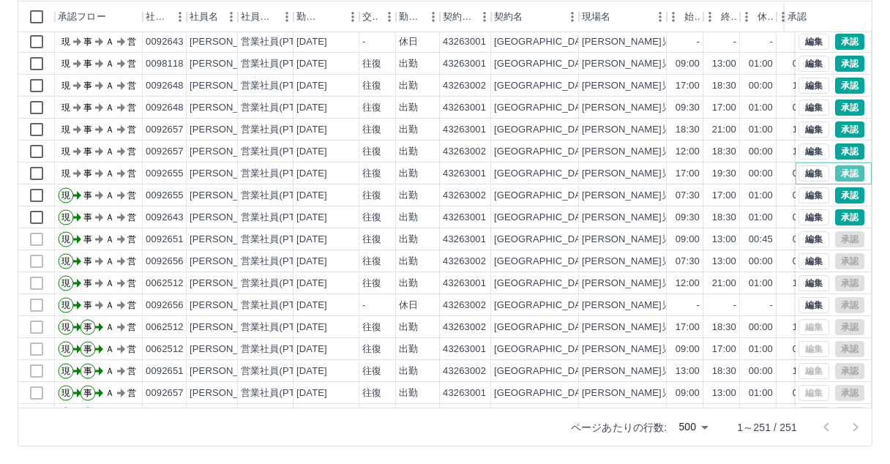
click at [835, 175] on button "承認" at bounding box center [849, 173] width 29 height 16
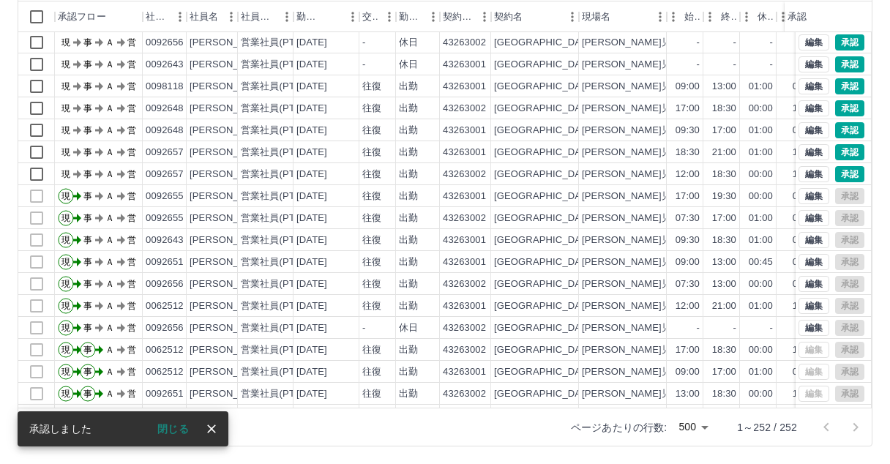
scroll to position [585, 0]
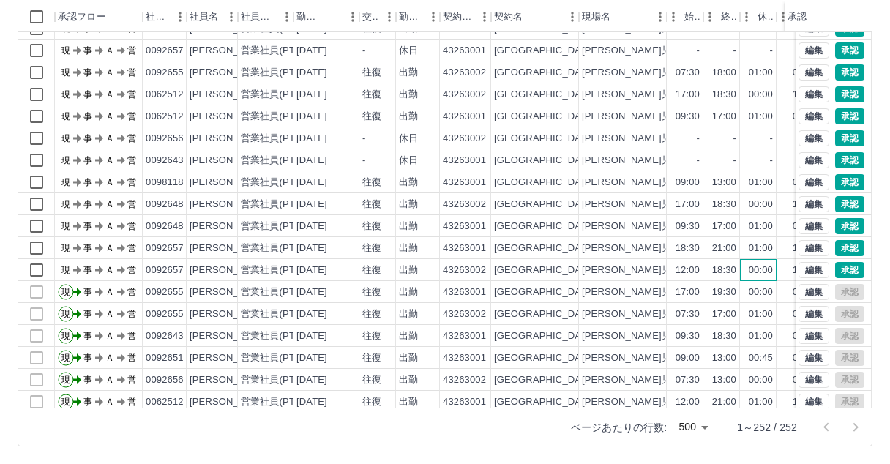
click at [763, 274] on div "00:00" at bounding box center [761, 270] width 24 height 14
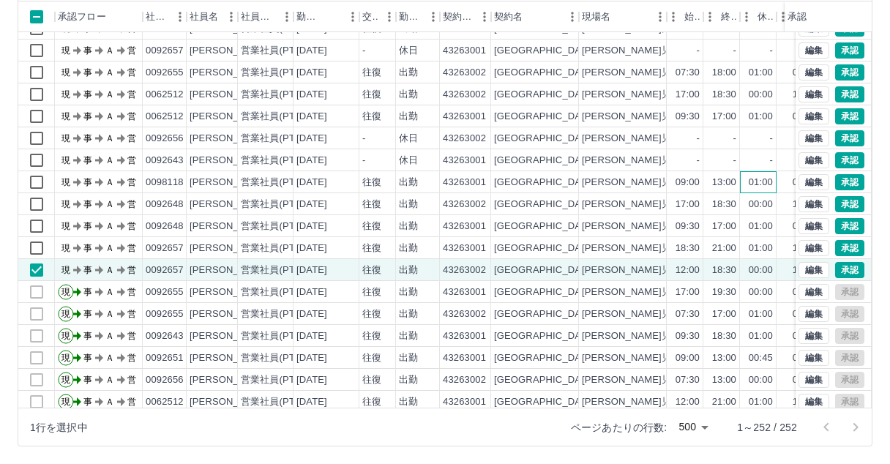
click at [755, 191] on div "01:00" at bounding box center [758, 182] width 37 height 22
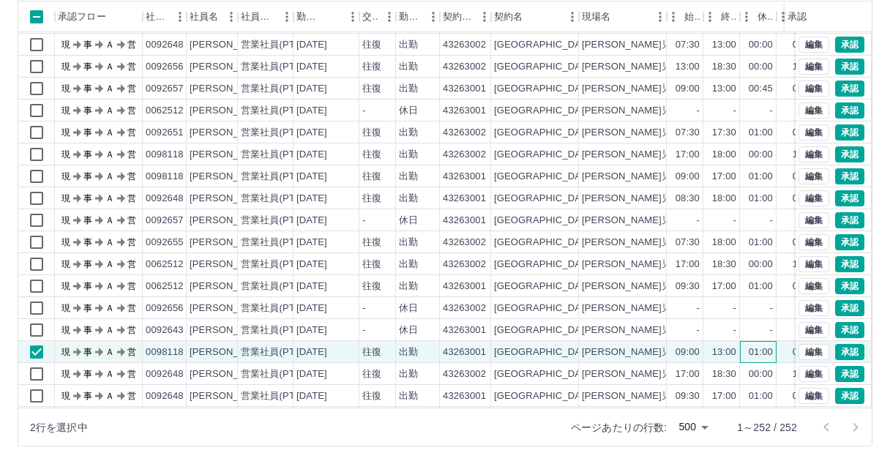
scroll to position [439, 0]
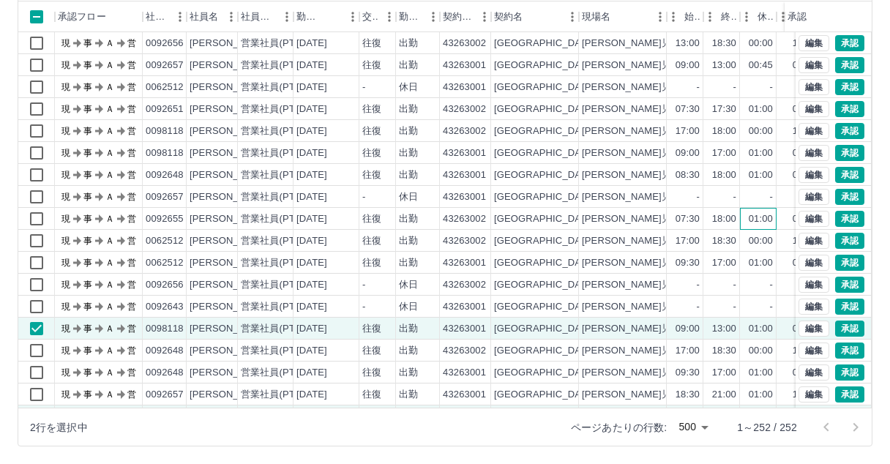
click at [757, 221] on div "01:00" at bounding box center [761, 219] width 24 height 14
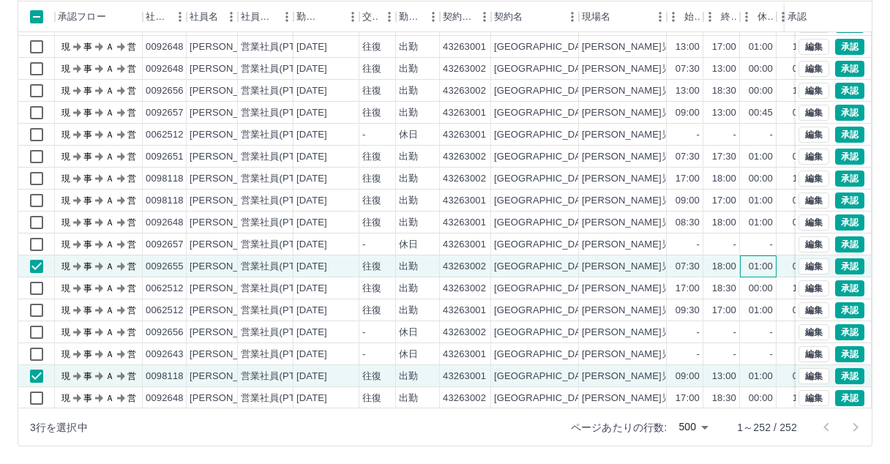
scroll to position [366, 0]
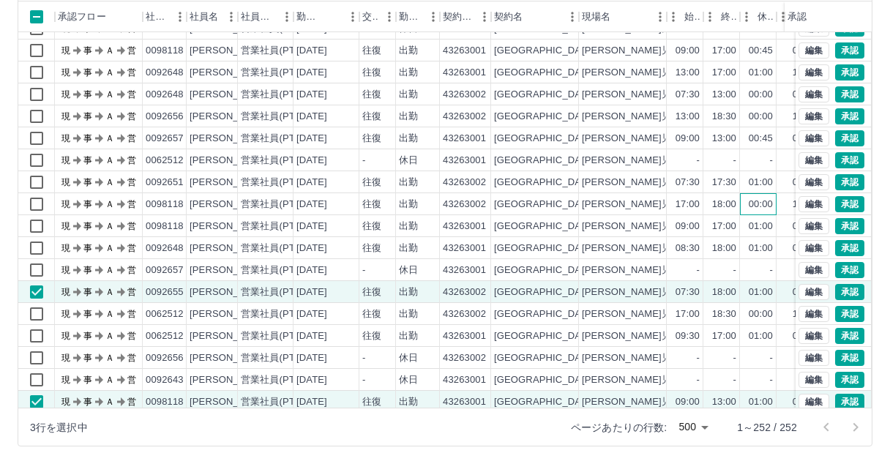
click at [757, 206] on div "00:00" at bounding box center [761, 205] width 24 height 14
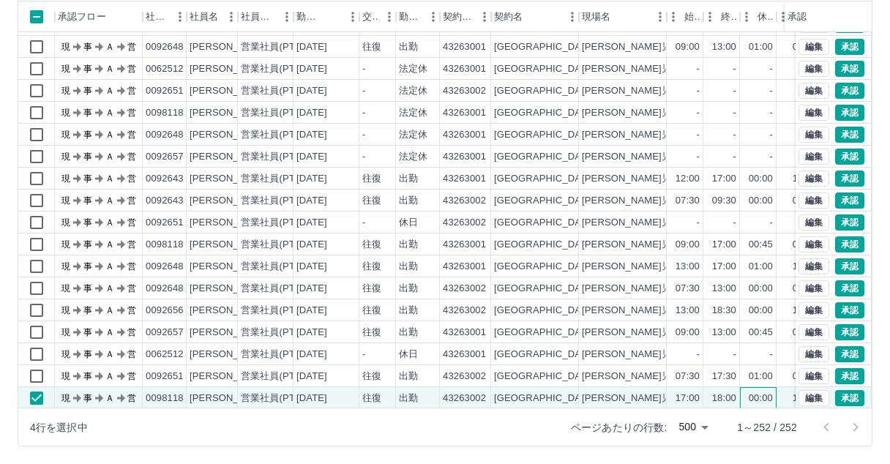
scroll to position [146, 0]
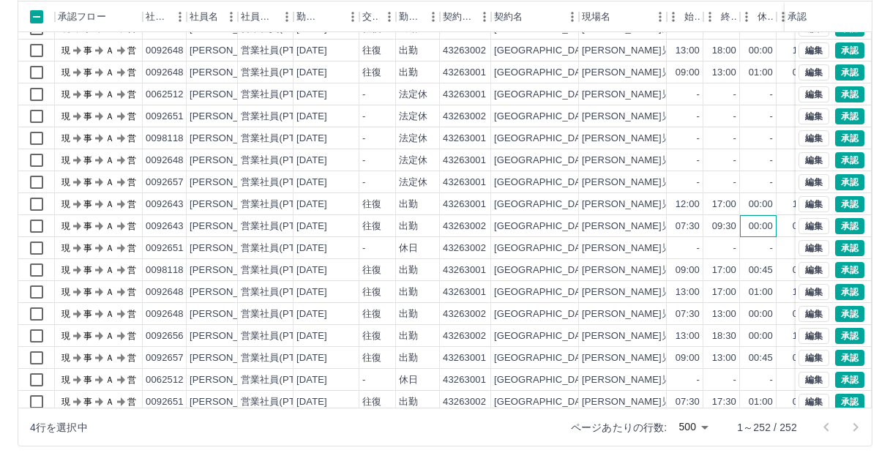
click at [755, 220] on div "00:00" at bounding box center [761, 227] width 24 height 14
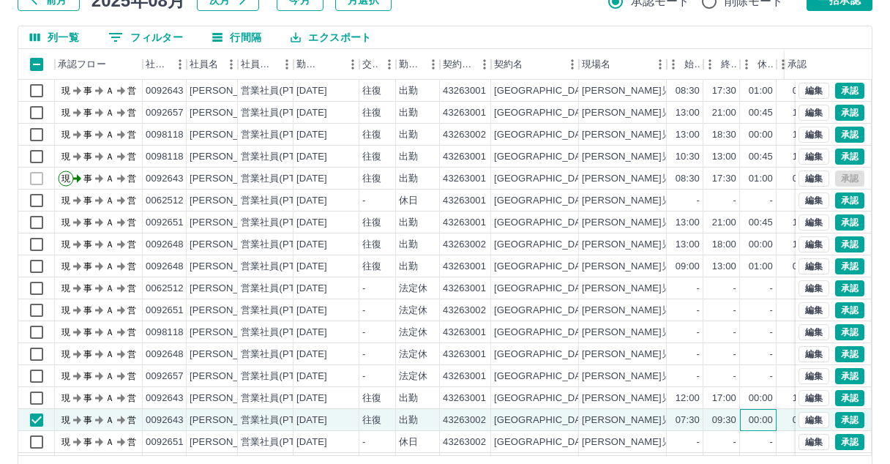
scroll to position [81, 0]
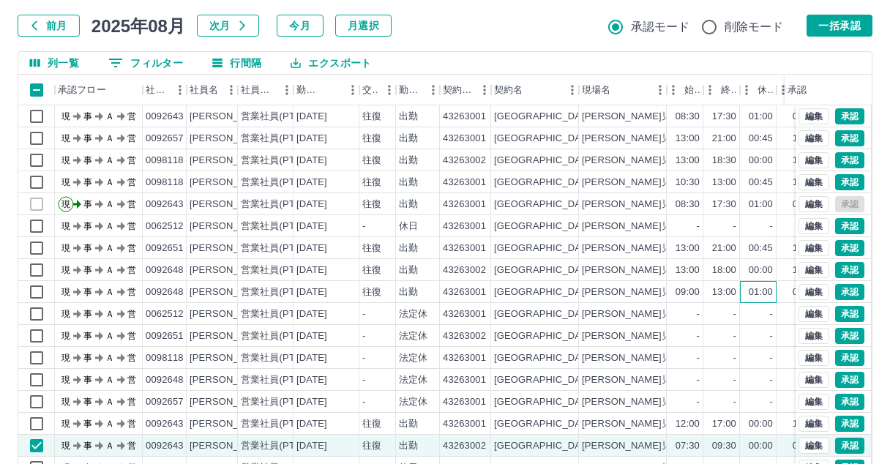
click at [766, 290] on div "01:00" at bounding box center [761, 292] width 24 height 14
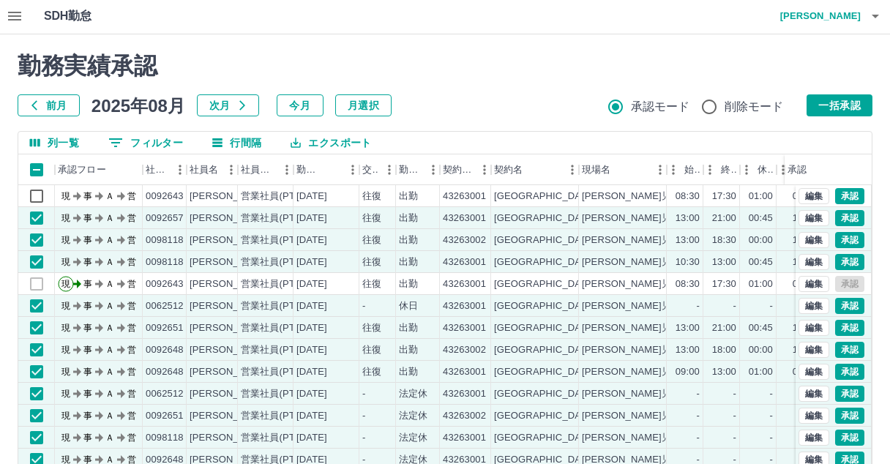
scroll to position [0, 0]
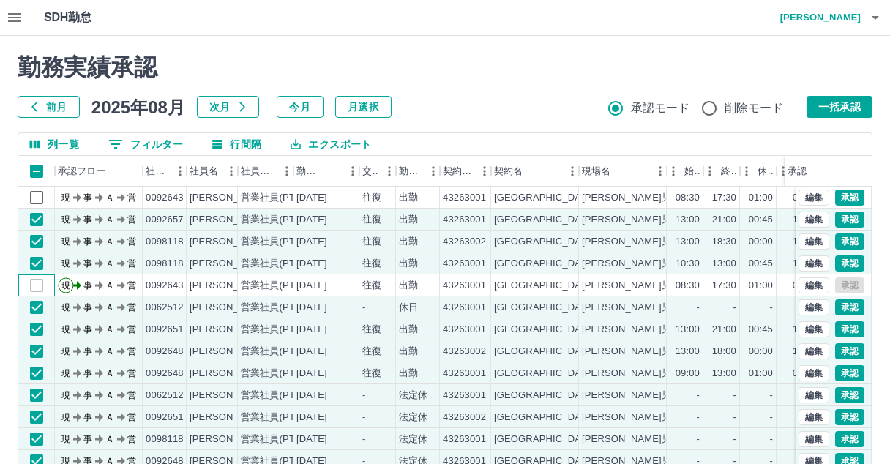
click at [37, 288] on div at bounding box center [36, 285] width 37 height 22
click at [820, 111] on button "一括承認" at bounding box center [840, 107] width 66 height 22
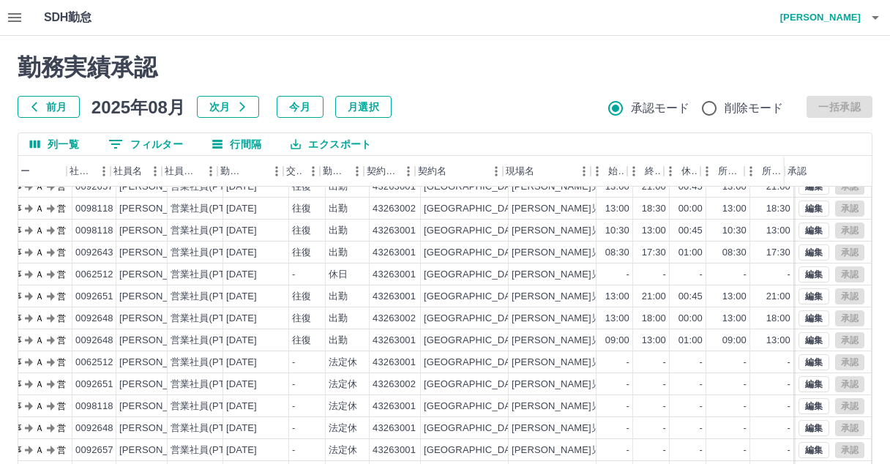
scroll to position [34, 77]
